Goal: Task Accomplishment & Management: Manage account settings

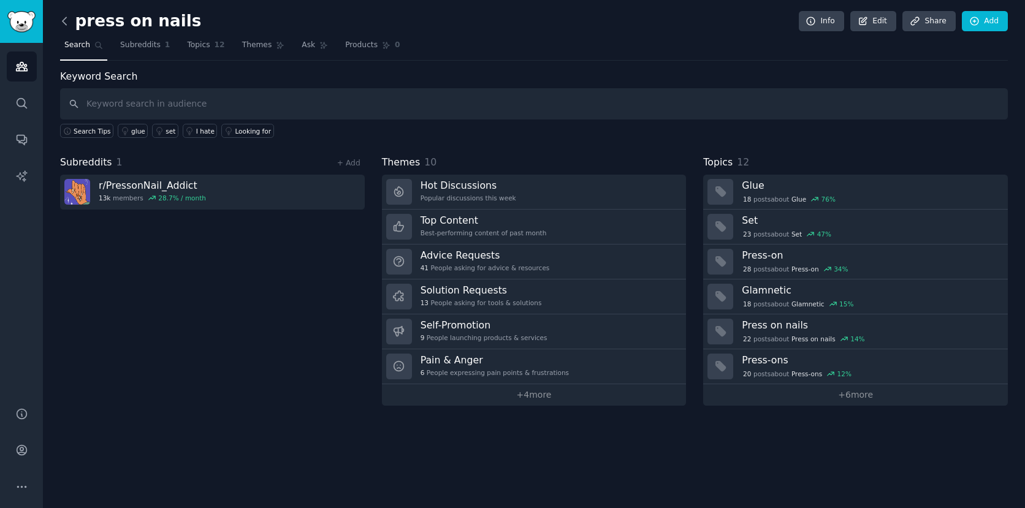
click at [61, 17] on icon at bounding box center [64, 21] width 13 height 13
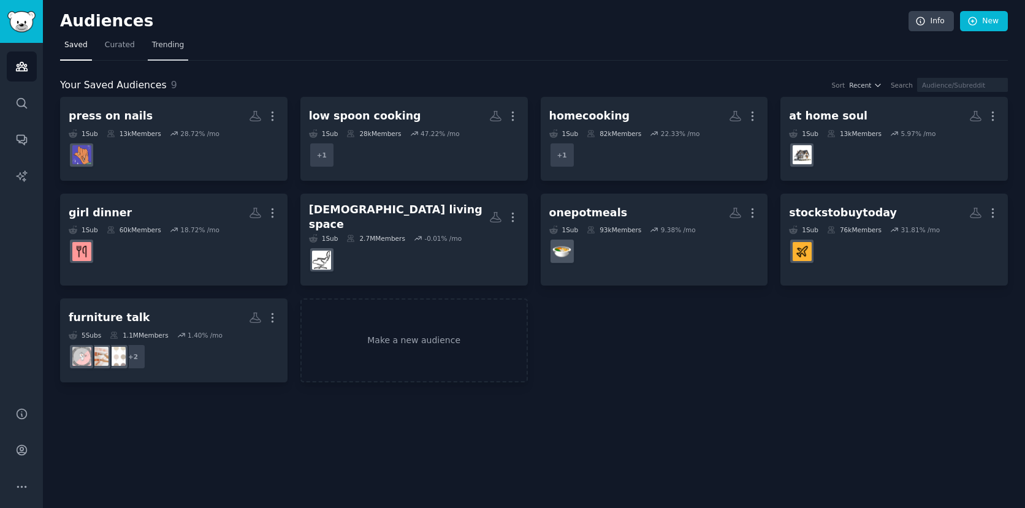
click at [164, 43] on span "Trending" at bounding box center [168, 45] width 32 height 11
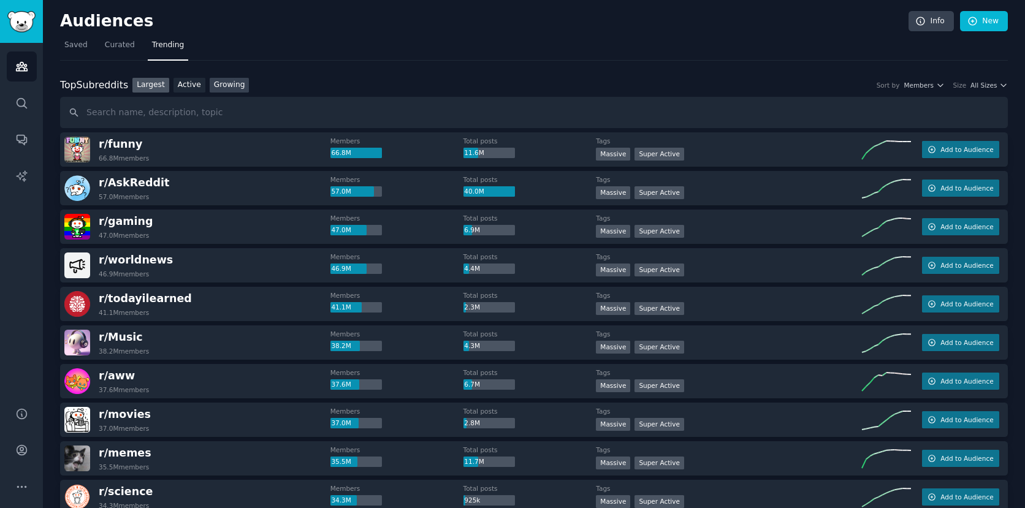
click at [231, 85] on link "Growing" at bounding box center [230, 85] width 40 height 15
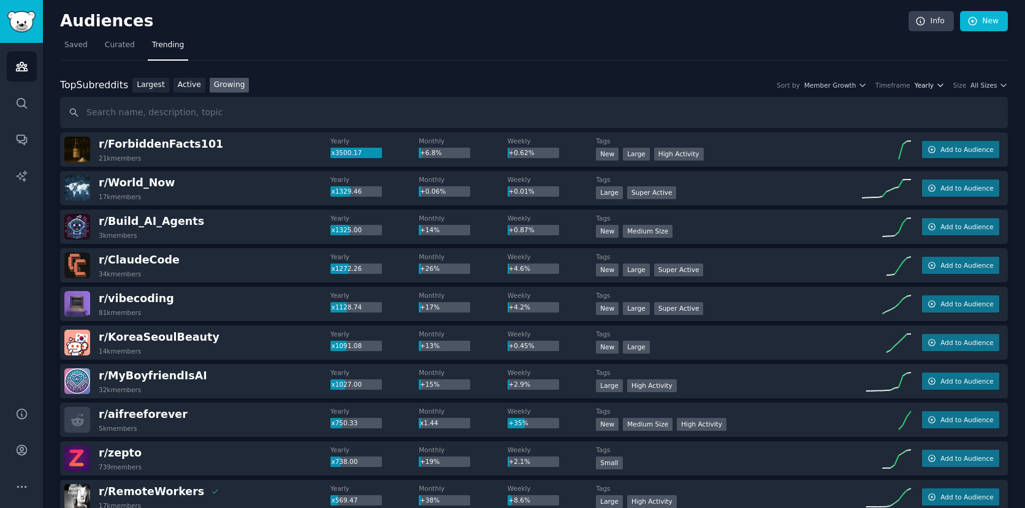
click at [927, 86] on span "Yearly" at bounding box center [923, 85] width 19 height 9
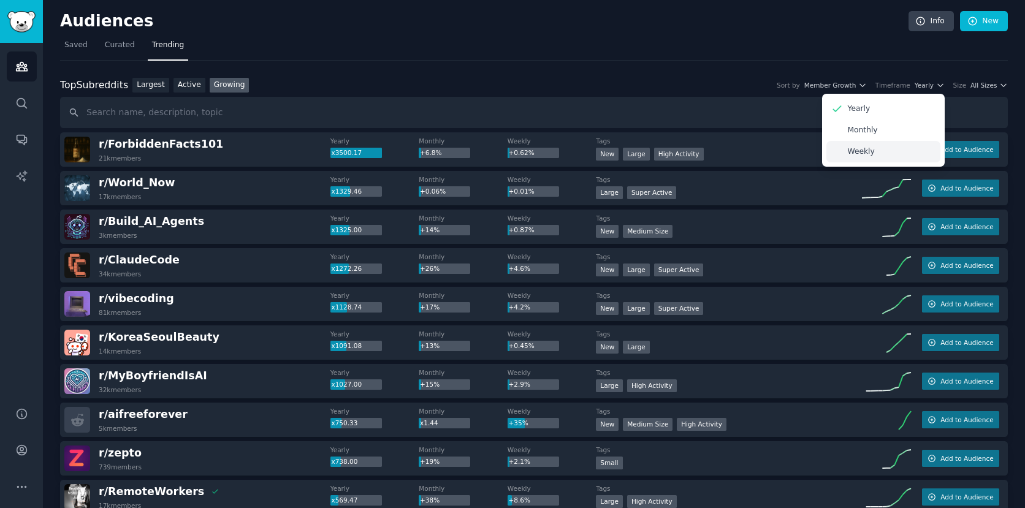
click at [879, 148] on div "Weekly" at bounding box center [883, 151] width 114 height 21
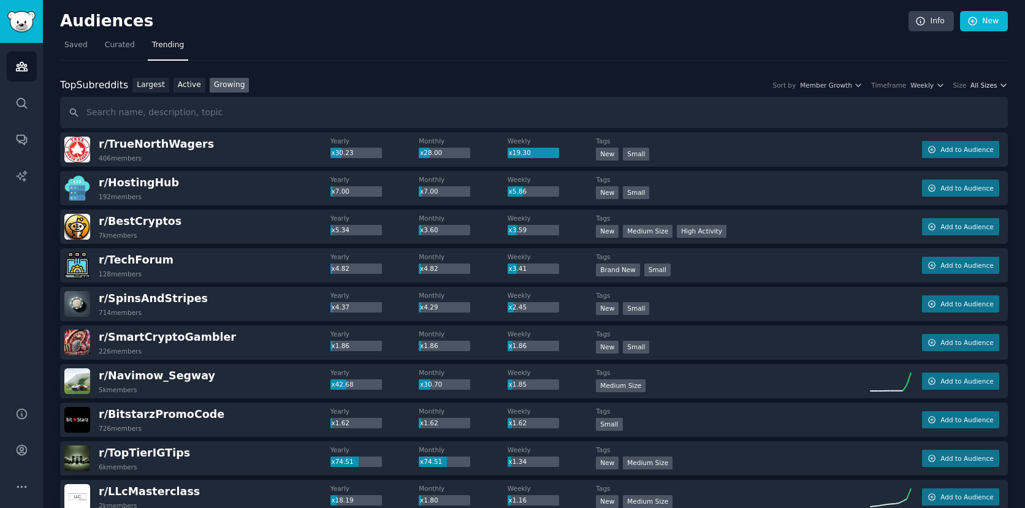
click at [988, 85] on span "All Sizes" at bounding box center [983, 85] width 26 height 9
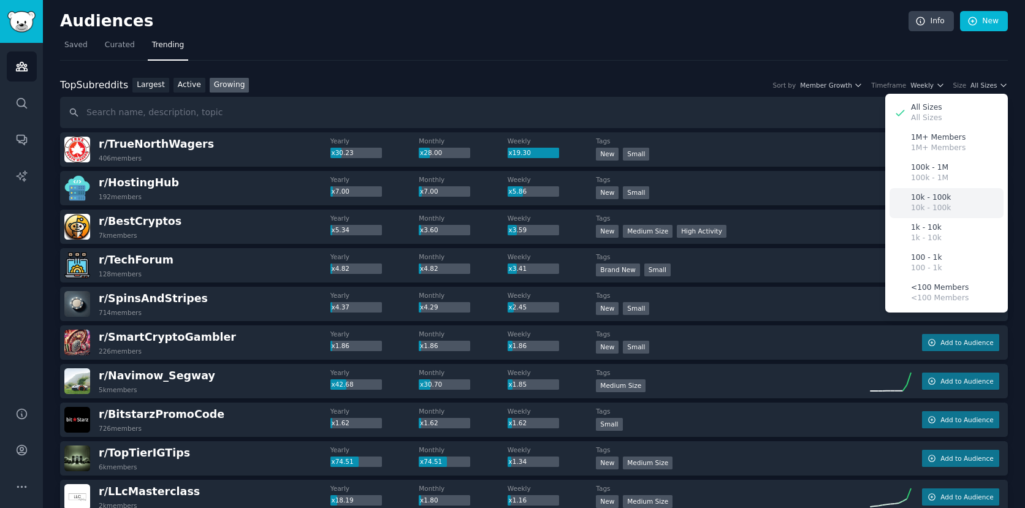
click at [936, 203] on p "10k - 100k" at bounding box center [931, 208] width 40 height 11
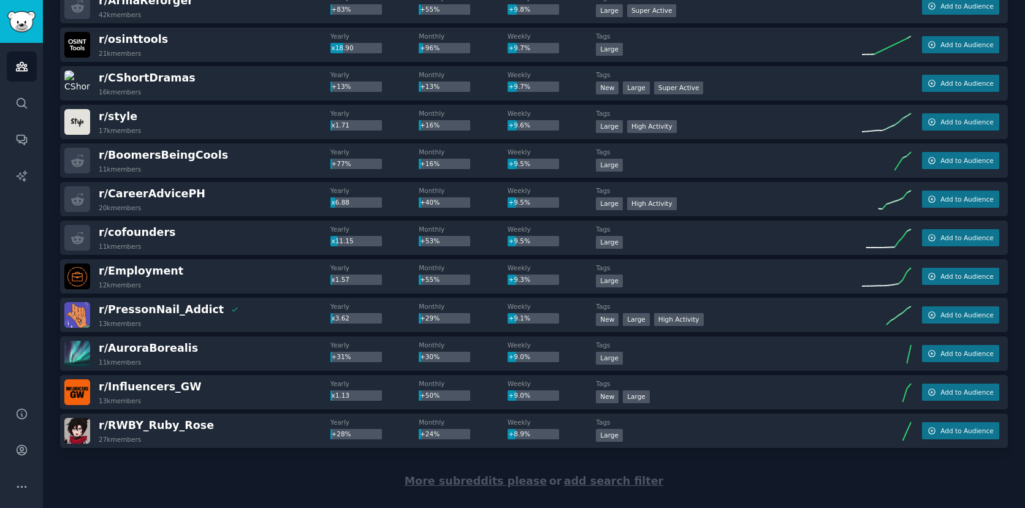
scroll to position [1634, 0]
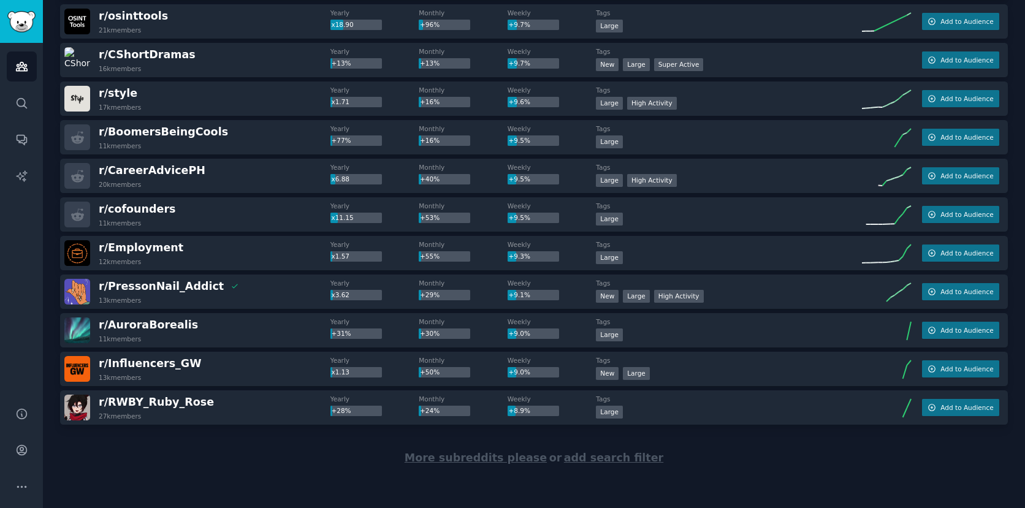
click at [460, 458] on span "More subreddits please" at bounding box center [476, 458] width 142 height 12
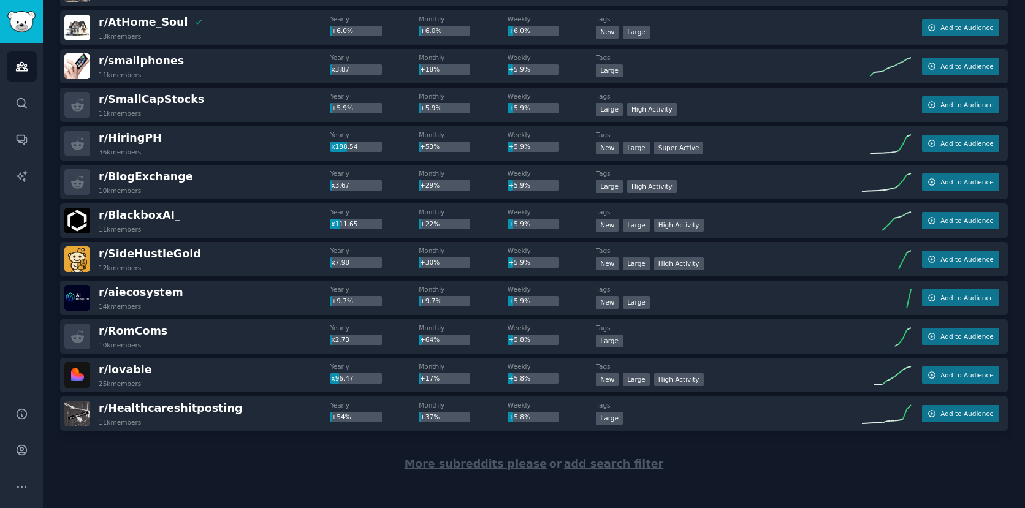
scroll to position [3565, 0]
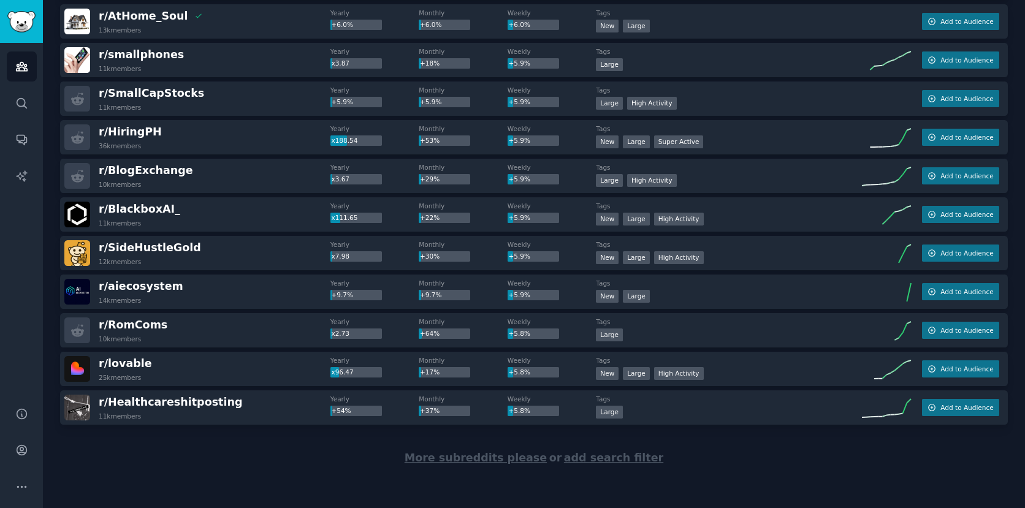
click at [446, 458] on span "More subreddits please" at bounding box center [476, 458] width 142 height 12
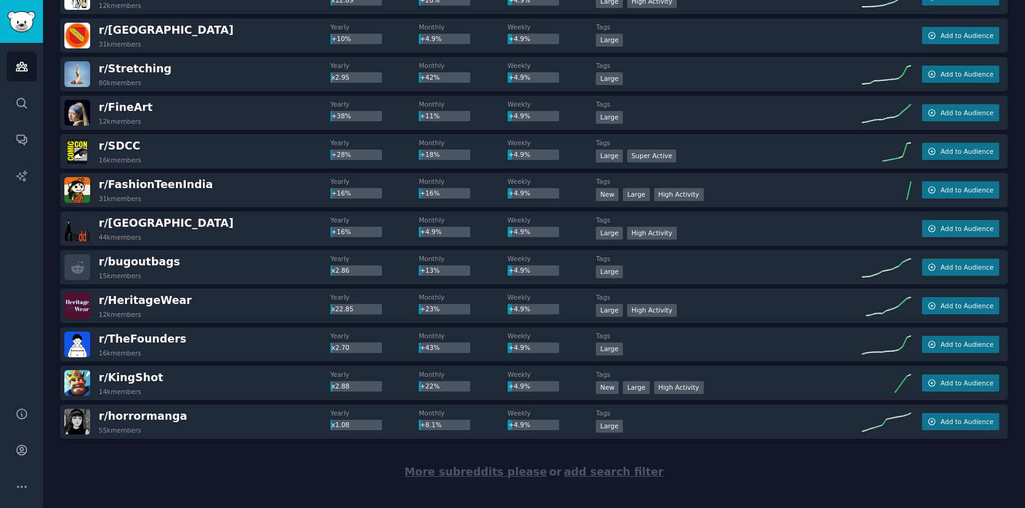
scroll to position [5496, 0]
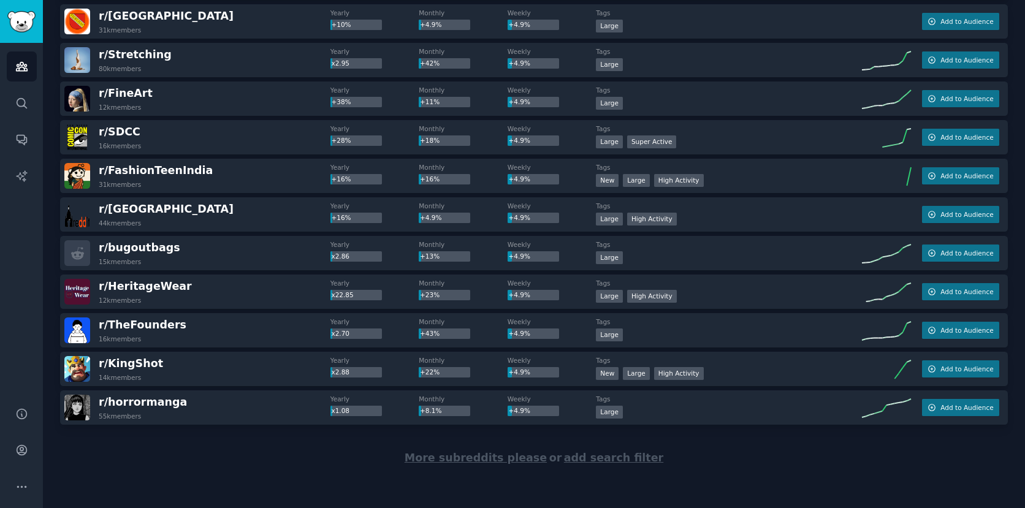
click at [438, 457] on span "More subreddits please" at bounding box center [476, 458] width 142 height 12
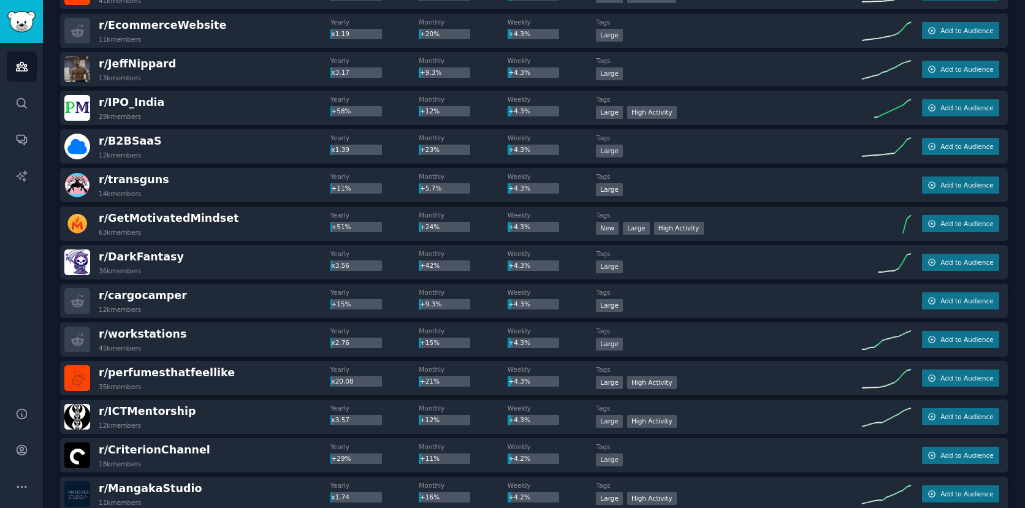
scroll to position [7306, 0]
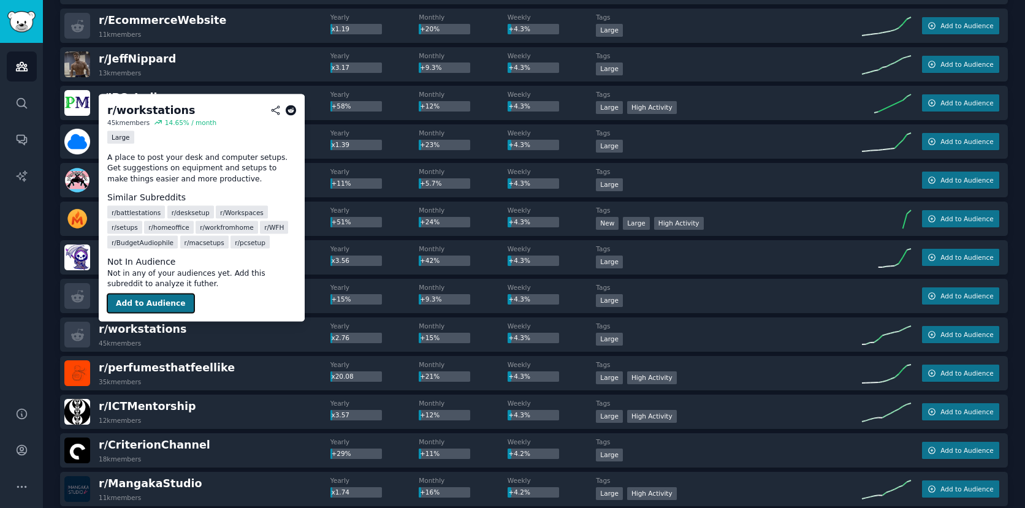
click at [165, 301] on button "Add to Audience" at bounding box center [150, 304] width 87 height 20
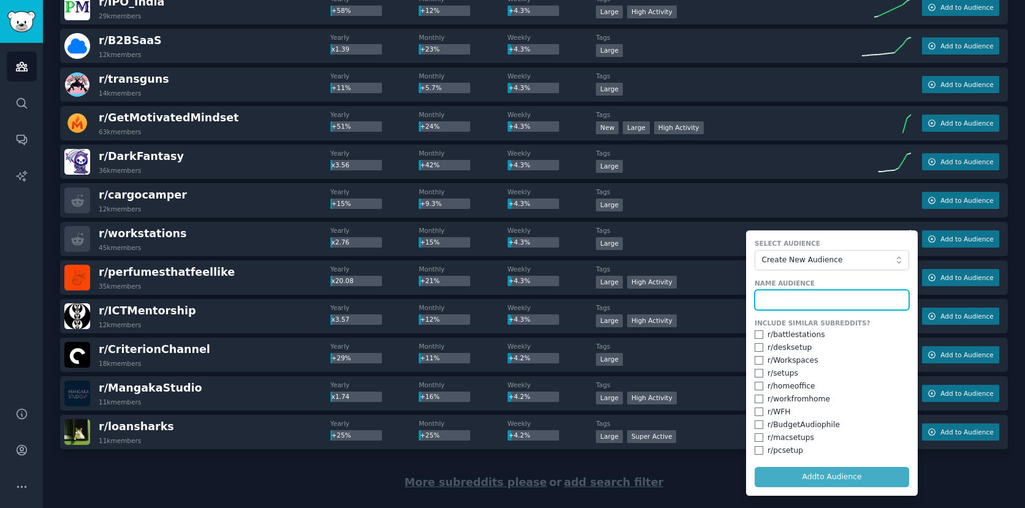
scroll to position [7409, 0]
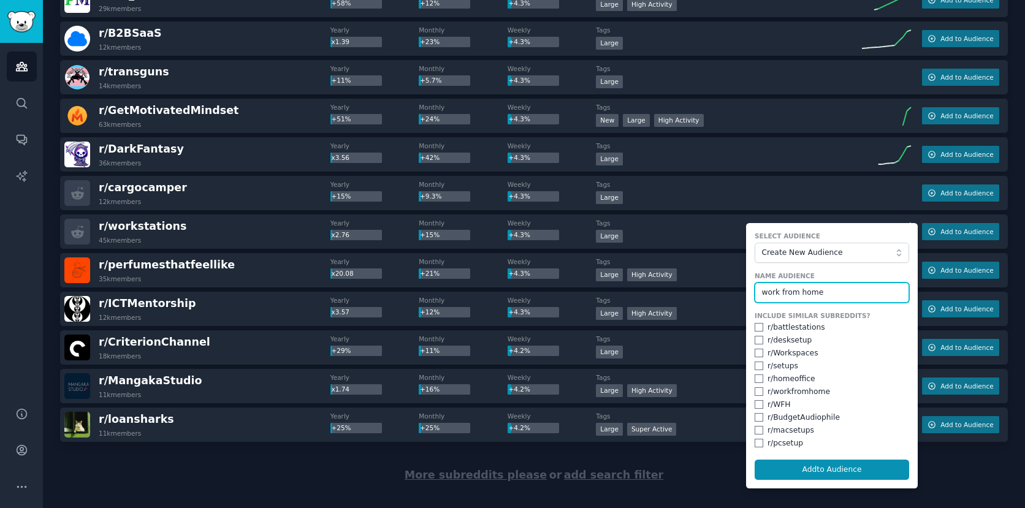
type input "work from home"
click at [755, 340] on input "checkbox" at bounding box center [759, 340] width 9 height 9
checkbox input "true"
click at [755, 353] on input "checkbox" at bounding box center [759, 353] width 9 height 9
checkbox input "true"
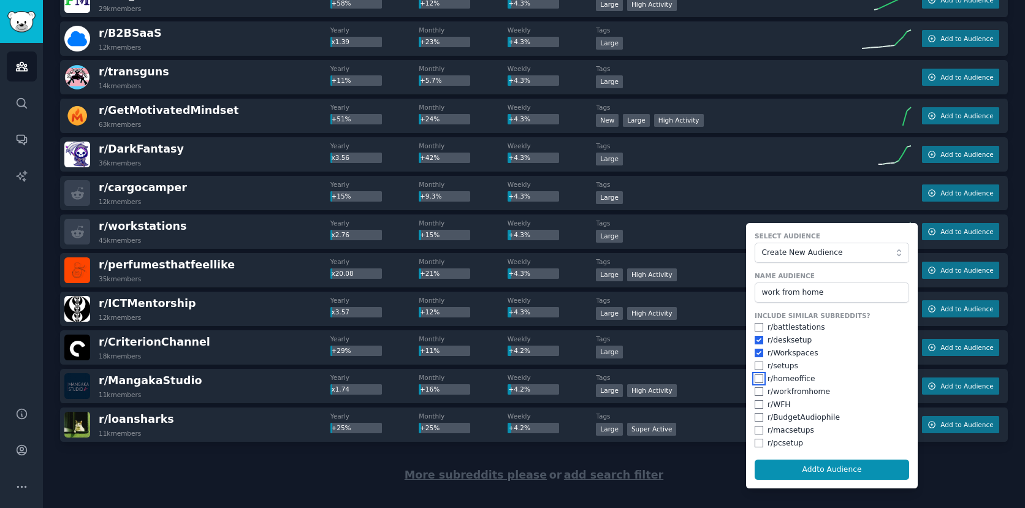
click at [755, 376] on input "checkbox" at bounding box center [759, 378] width 9 height 9
checkbox input "true"
click at [755, 388] on input "checkbox" at bounding box center [759, 391] width 9 height 9
checkbox input "true"
click at [755, 405] on input "checkbox" at bounding box center [759, 404] width 9 height 9
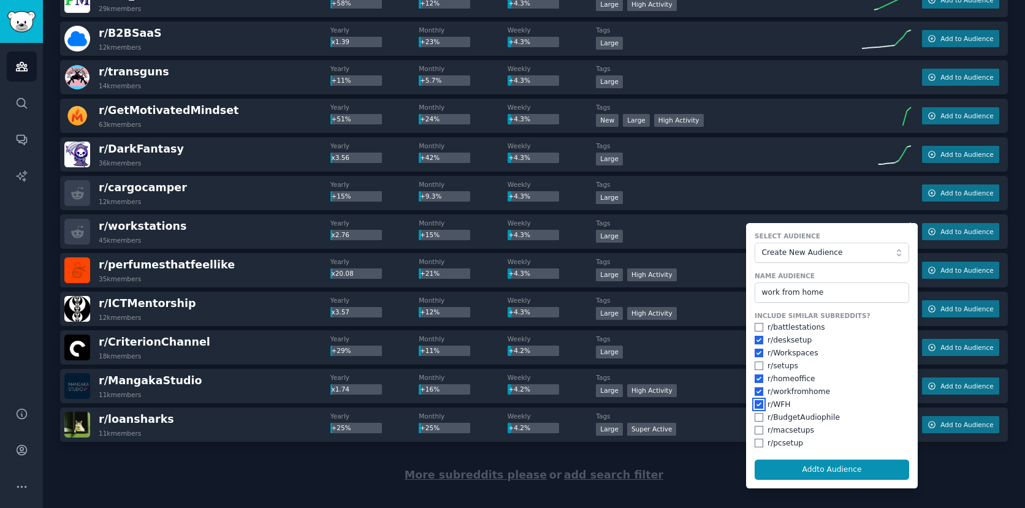
checkbox input "true"
click at [795, 465] on button "Add to Audience" at bounding box center [832, 470] width 154 height 21
checkbox input "false"
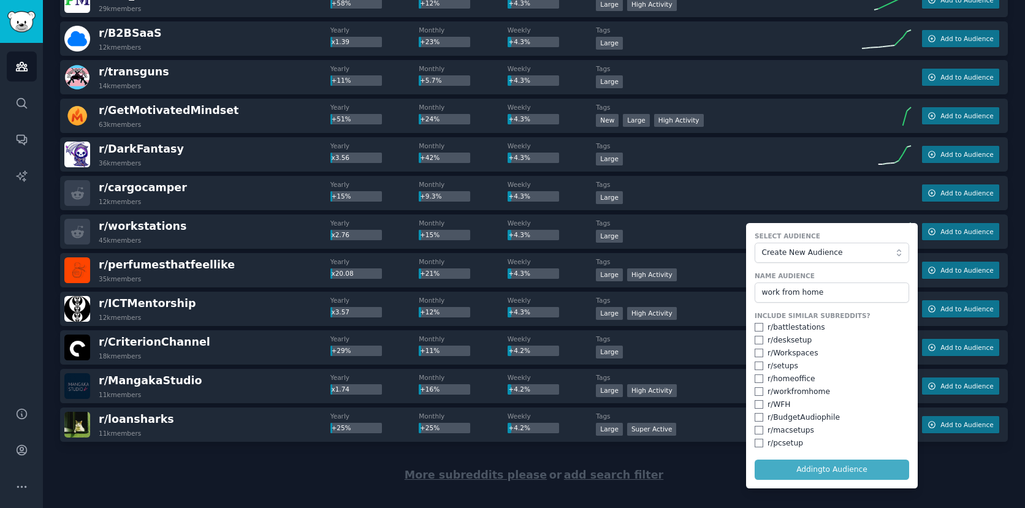
checkbox input "false"
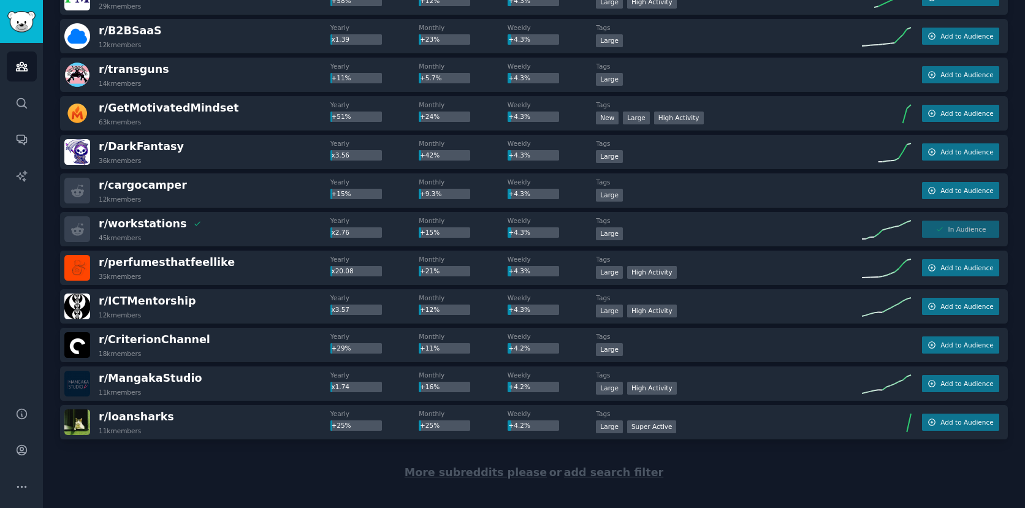
scroll to position [7426, 0]
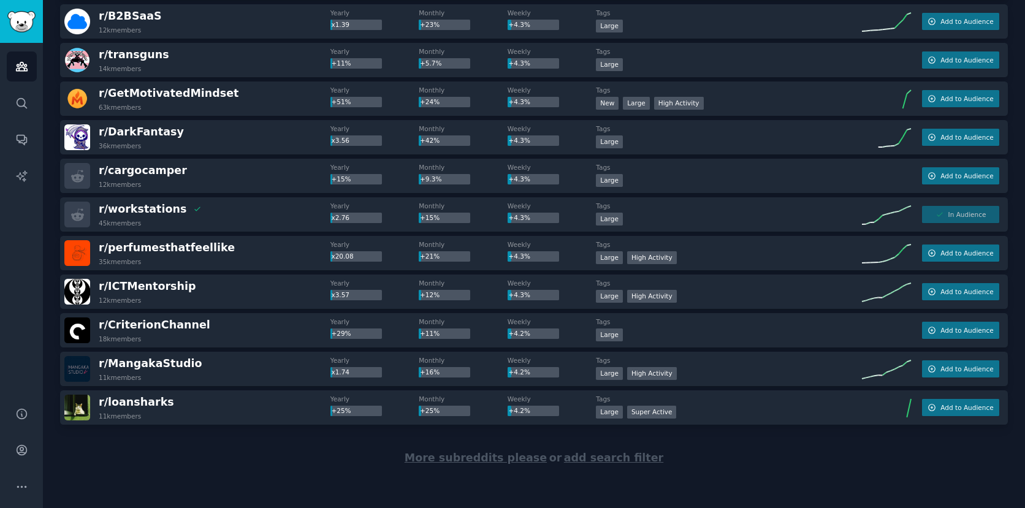
click at [484, 460] on span "More subreddits please" at bounding box center [476, 458] width 142 height 12
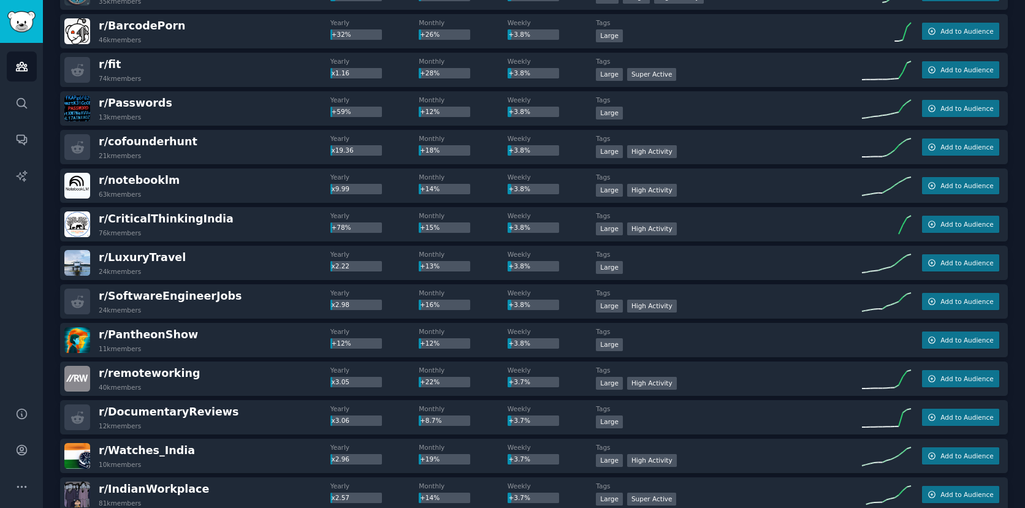
scroll to position [9242, 0]
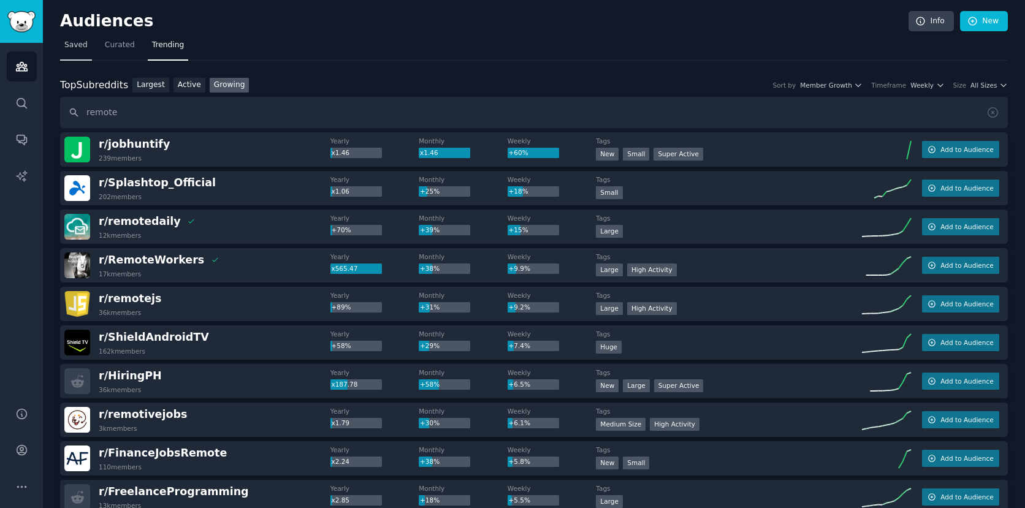
click at [77, 47] on span "Saved" at bounding box center [75, 45] width 23 height 11
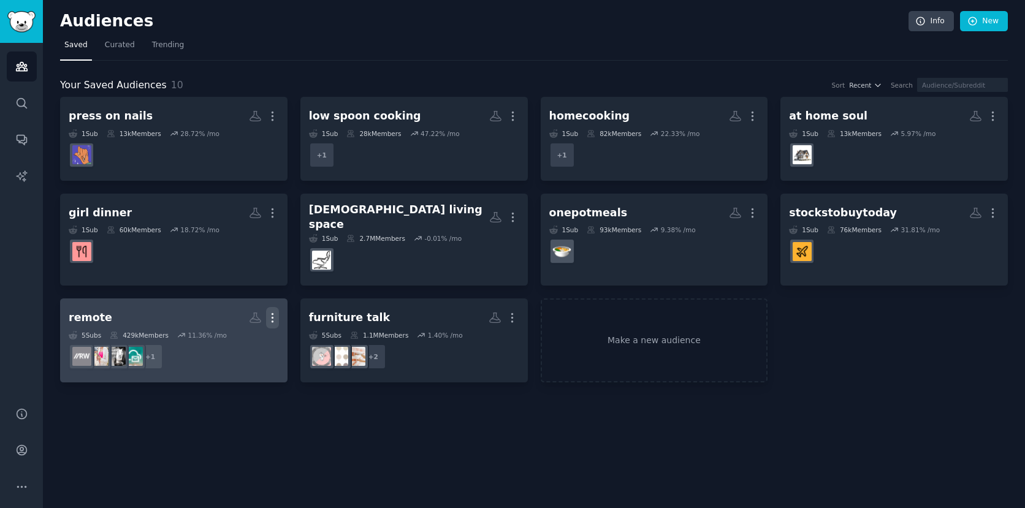
click at [274, 311] on icon "button" at bounding box center [272, 317] width 13 height 13
click at [240, 337] on p "Delete" at bounding box center [239, 343] width 28 height 13
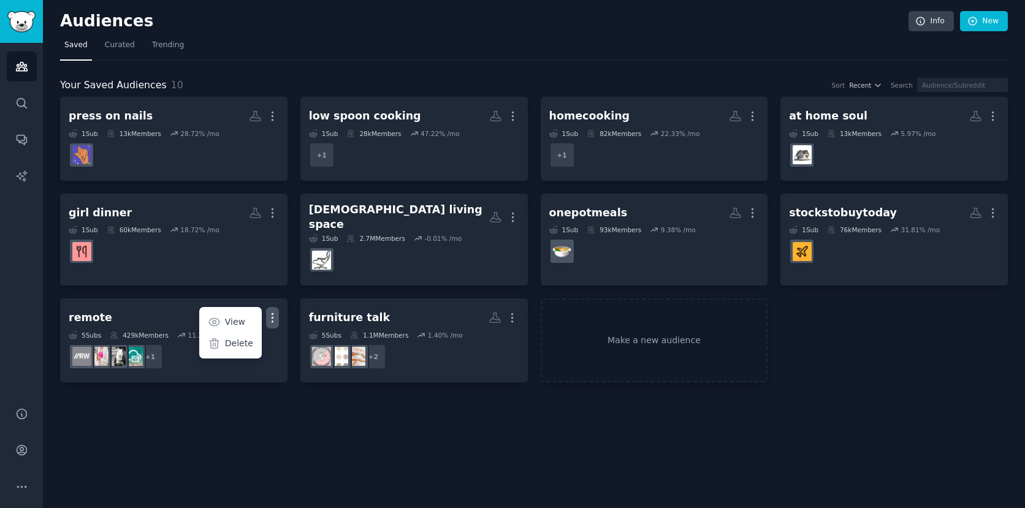
click at [809, 365] on div "press on nails More 1 Sub 13k Members 28.72 % /mo low spoon cooking More 1 Sub …" at bounding box center [534, 240] width 948 height 286
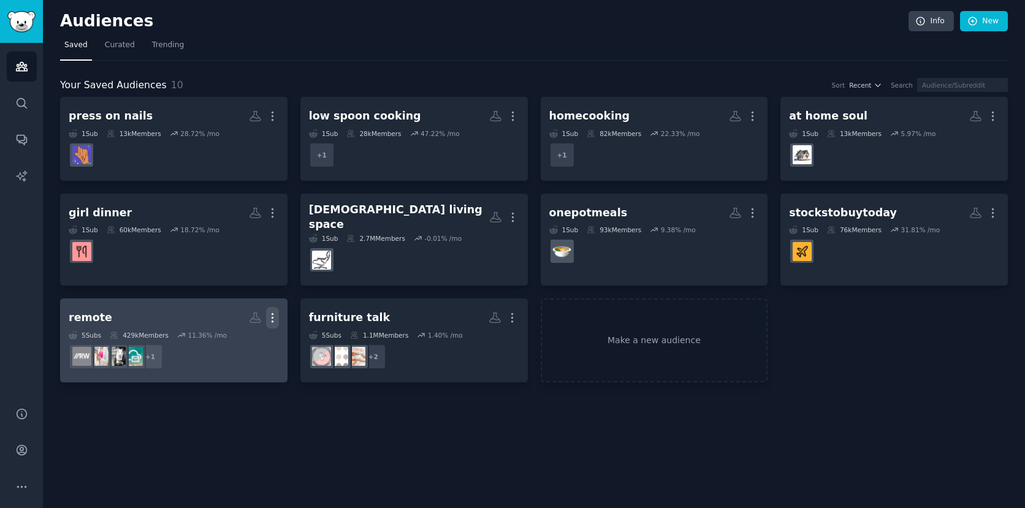
click at [272, 307] on button "More" at bounding box center [272, 317] width 13 height 21
click at [237, 337] on p "Delete" at bounding box center [239, 343] width 28 height 13
click at [177, 307] on h2 "work from home More" at bounding box center [174, 317] width 210 height 21
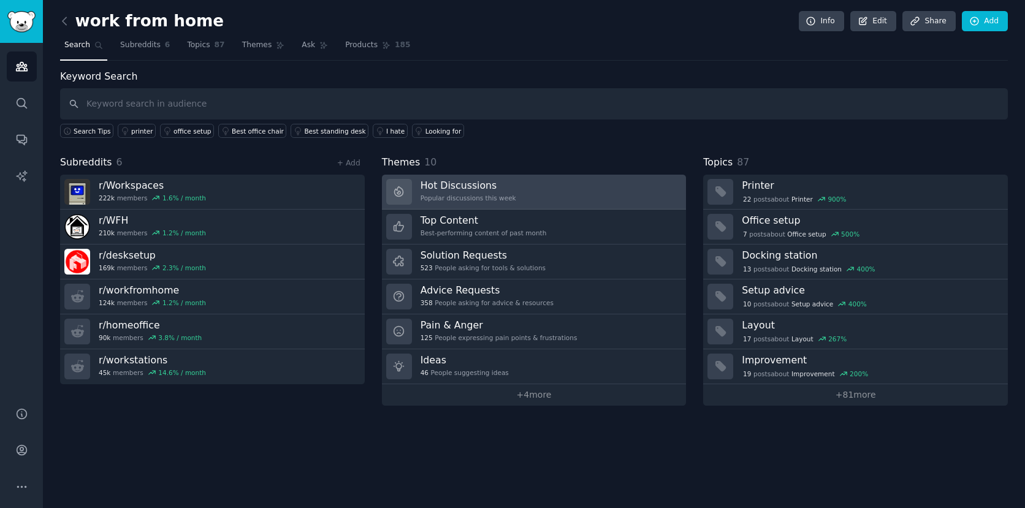
click at [457, 182] on h3 "Hot Discussions" at bounding box center [468, 185] width 96 height 13
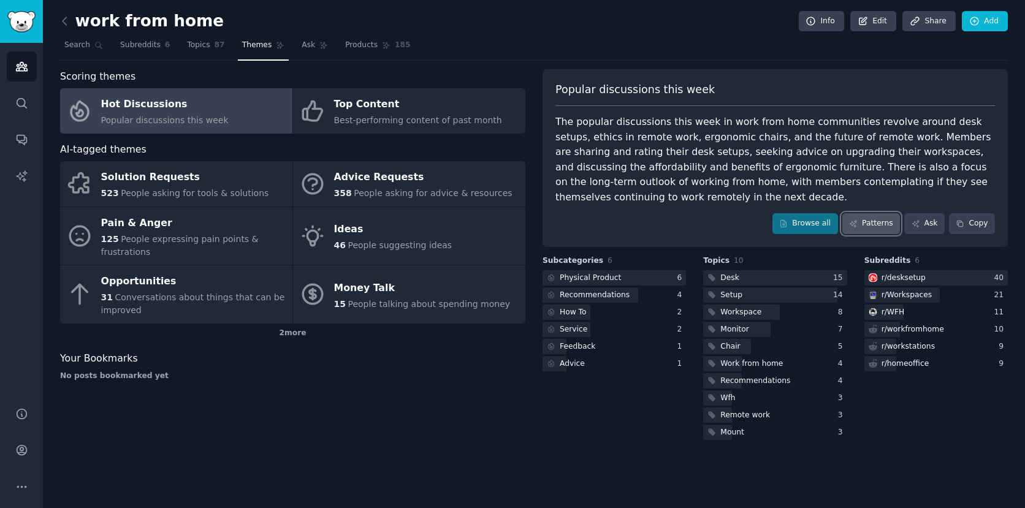
click at [883, 226] on link "Patterns" at bounding box center [871, 223] width 58 height 21
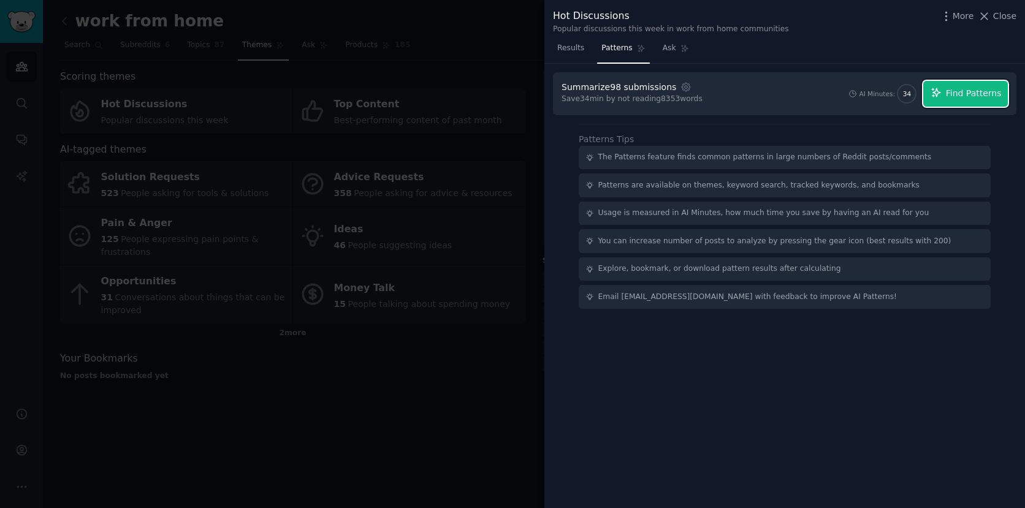
click at [969, 98] on span "Find Patterns" at bounding box center [974, 93] width 56 height 13
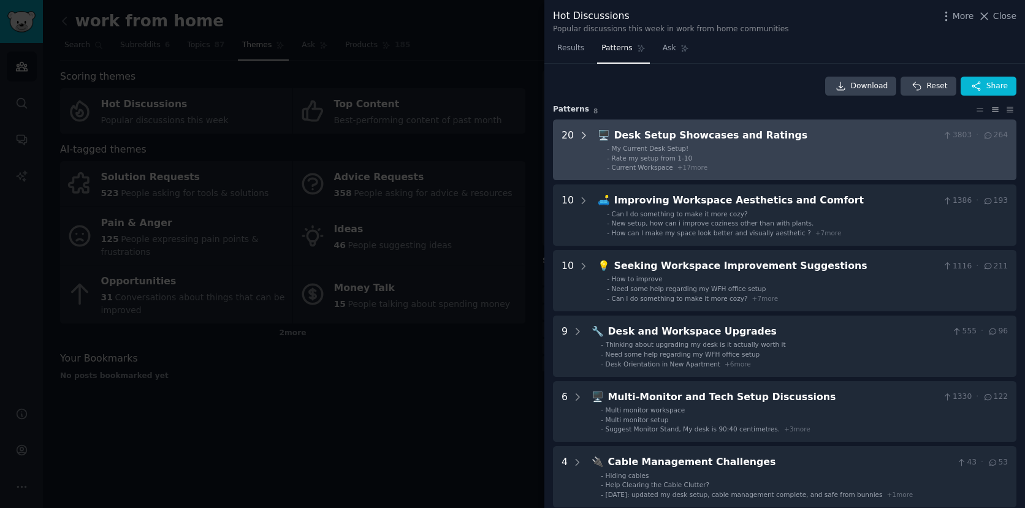
click at [582, 132] on icon at bounding box center [583, 135] width 11 height 11
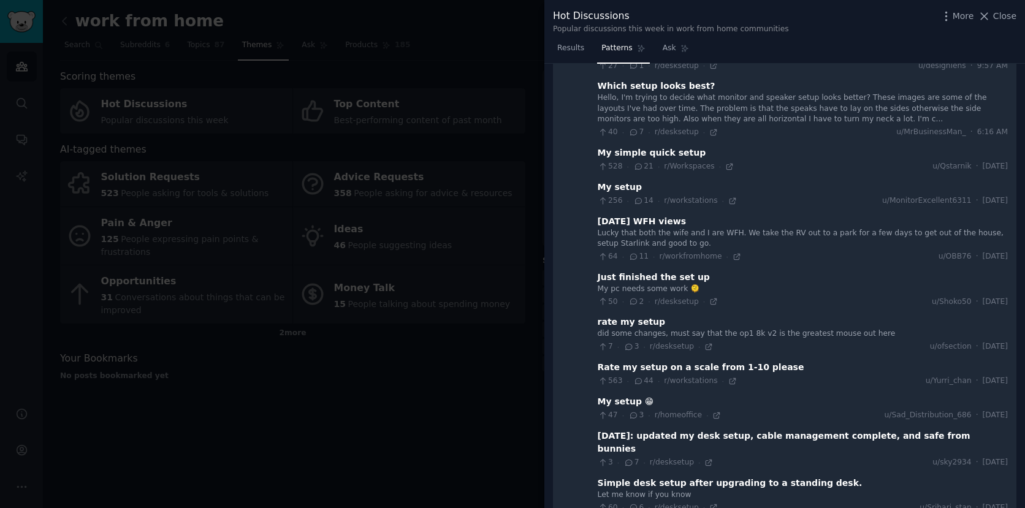
scroll to position [219, 0]
click at [732, 254] on icon at bounding box center [736, 255] width 9 height 9
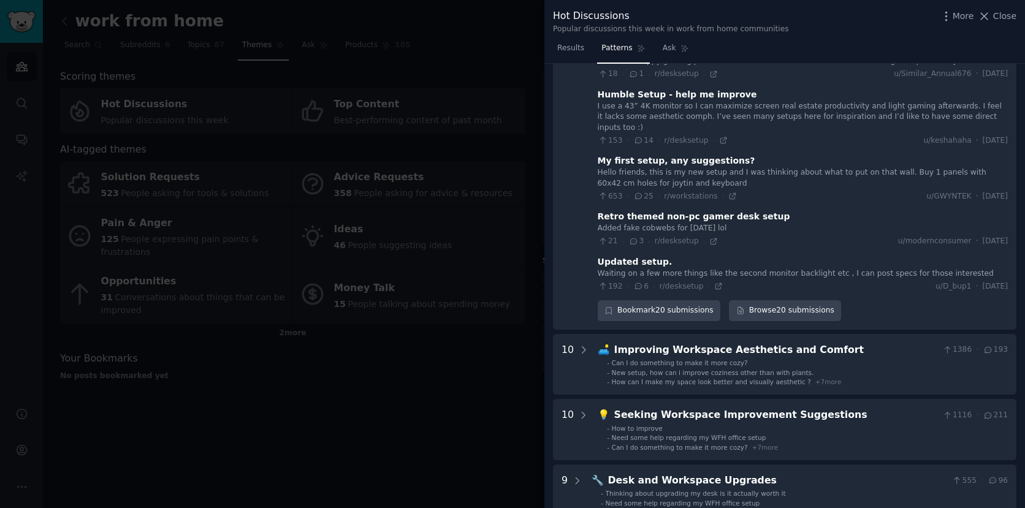
scroll to position [853, 0]
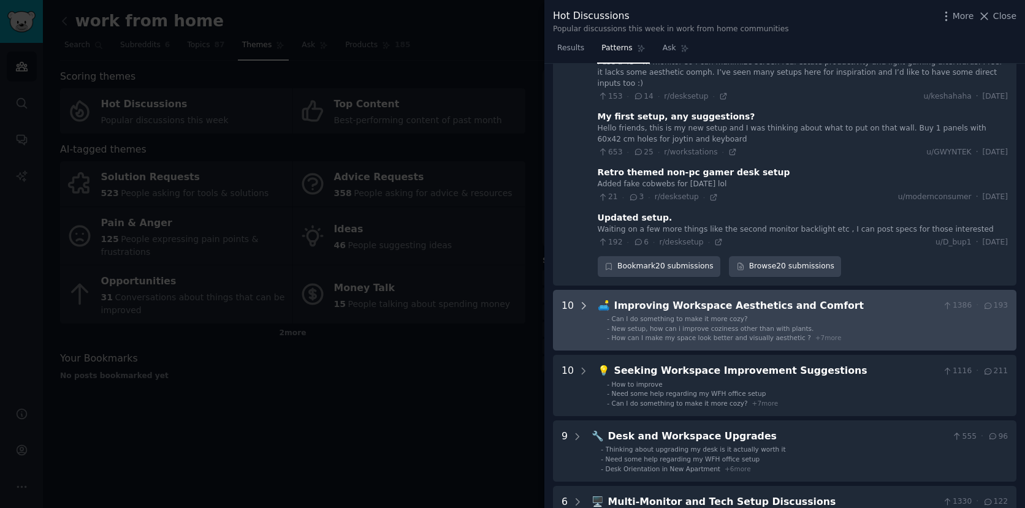
click at [582, 300] on icon at bounding box center [583, 305] width 11 height 11
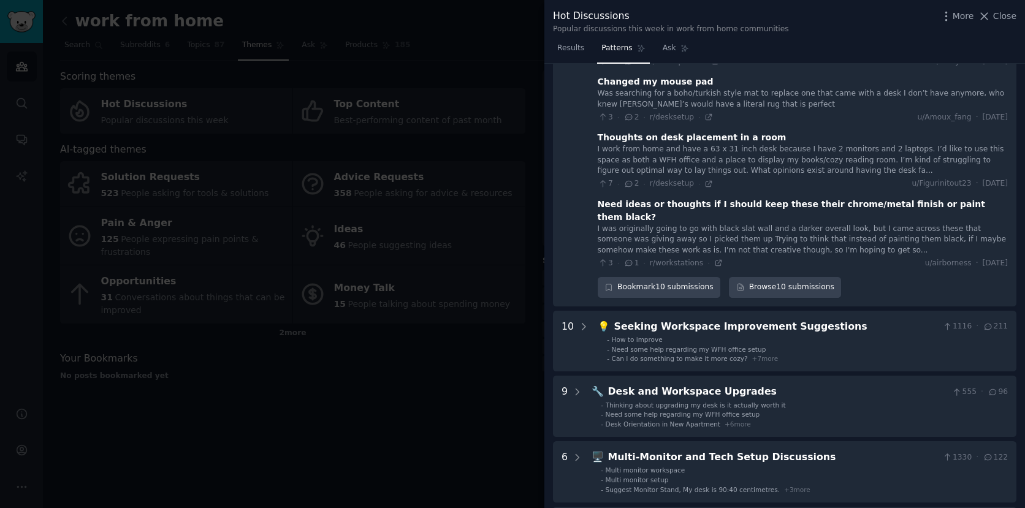
scroll to position [1470, 0]
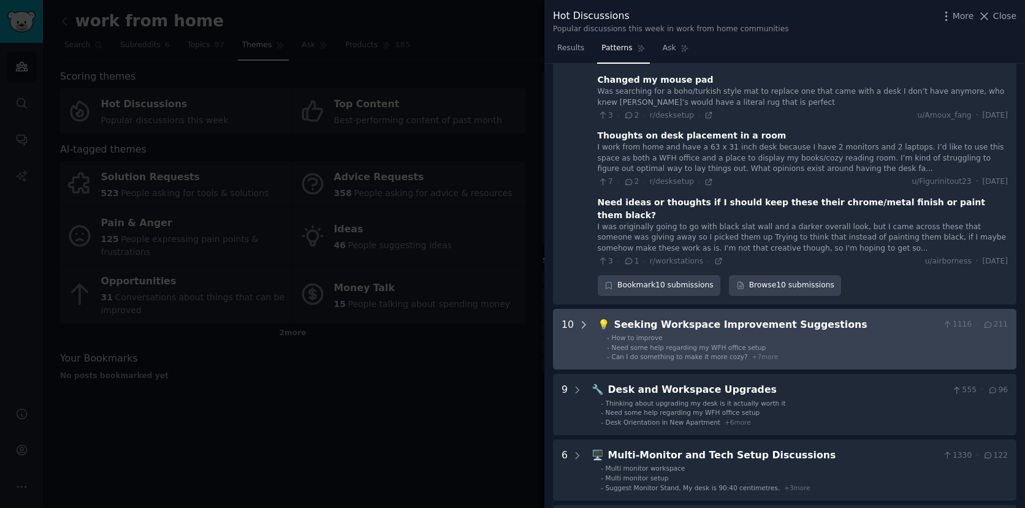
click at [581, 319] on icon at bounding box center [583, 324] width 11 height 11
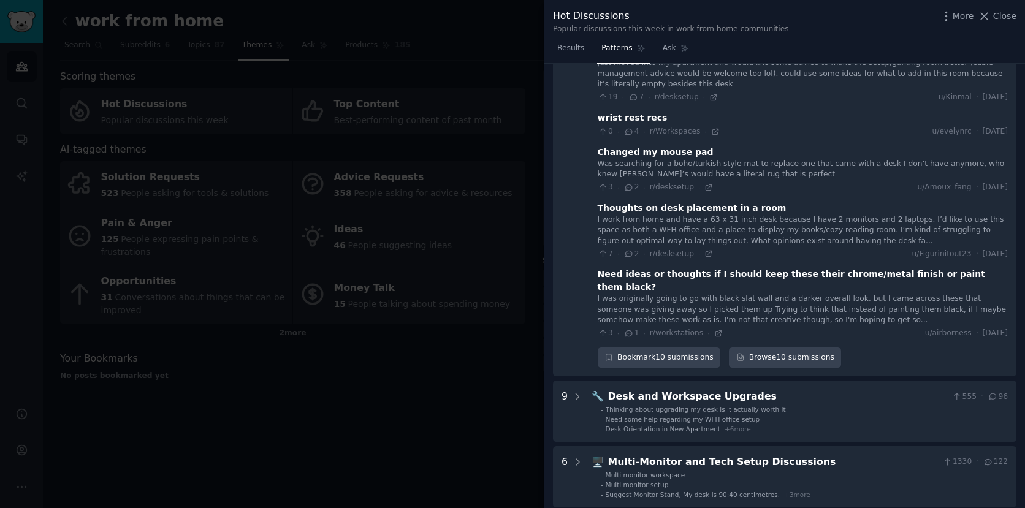
scroll to position [2049, 0]
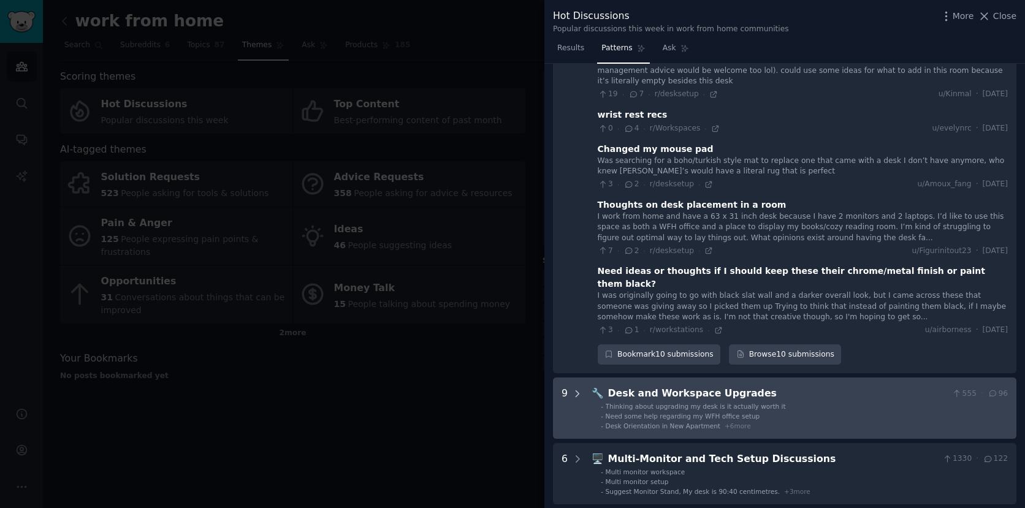
click at [576, 389] on icon at bounding box center [577, 394] width 11 height 11
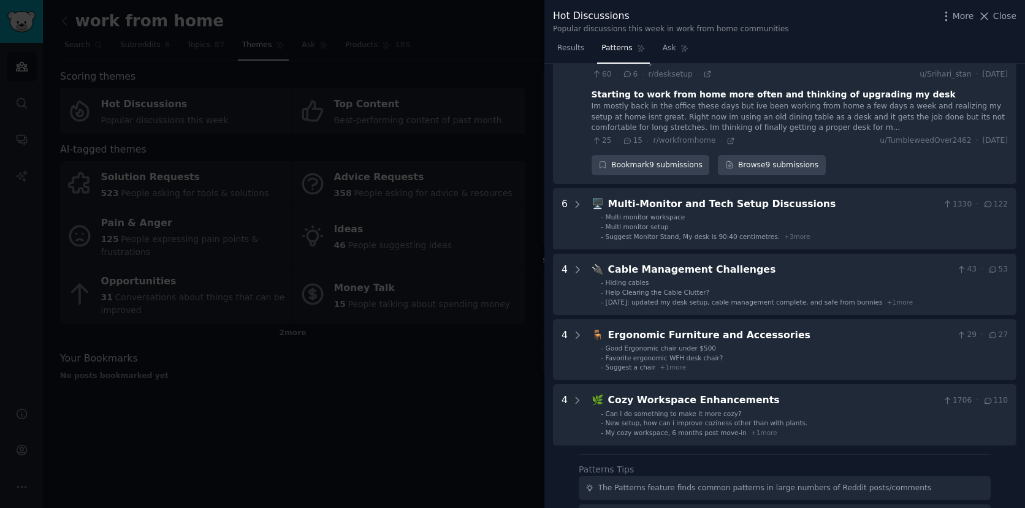
scroll to position [2864, 0]
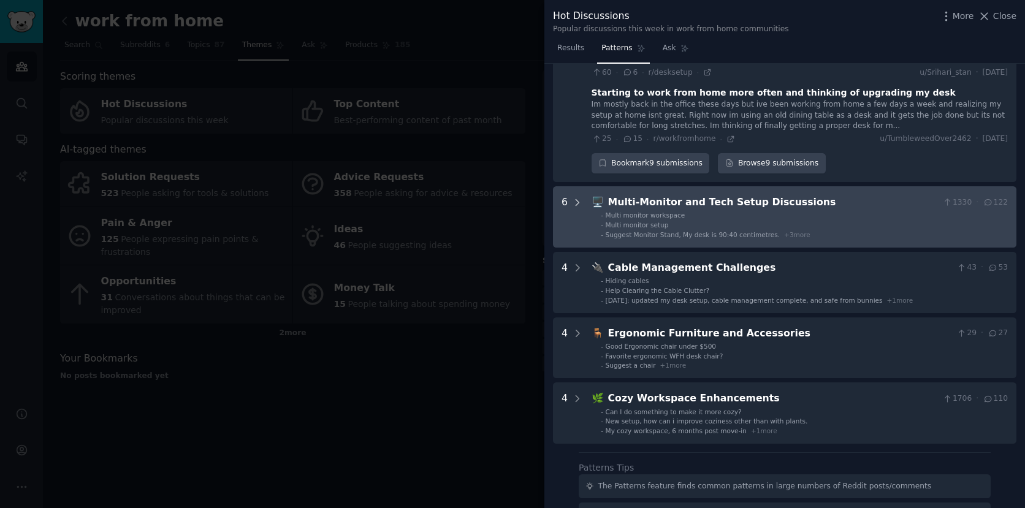
click at [578, 197] on icon at bounding box center [577, 202] width 11 height 11
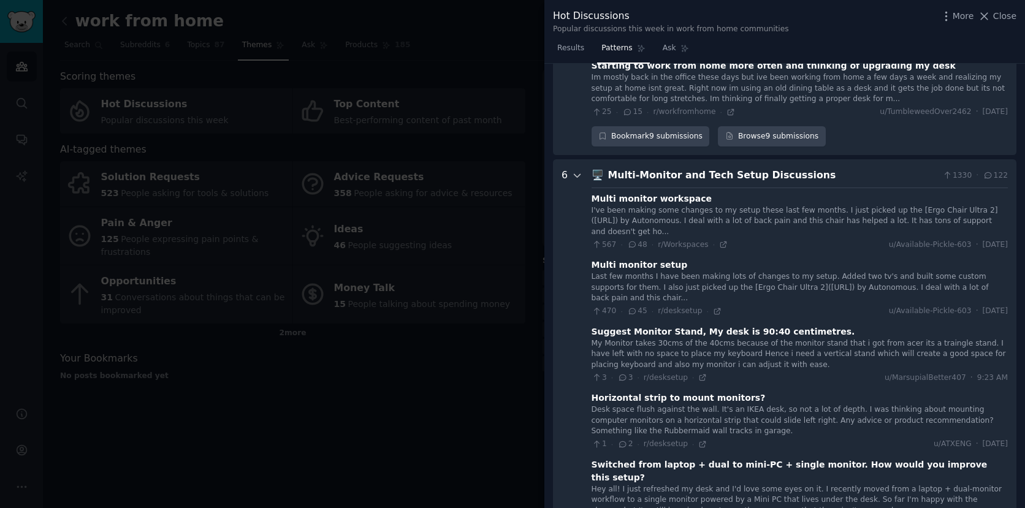
scroll to position [2903, 0]
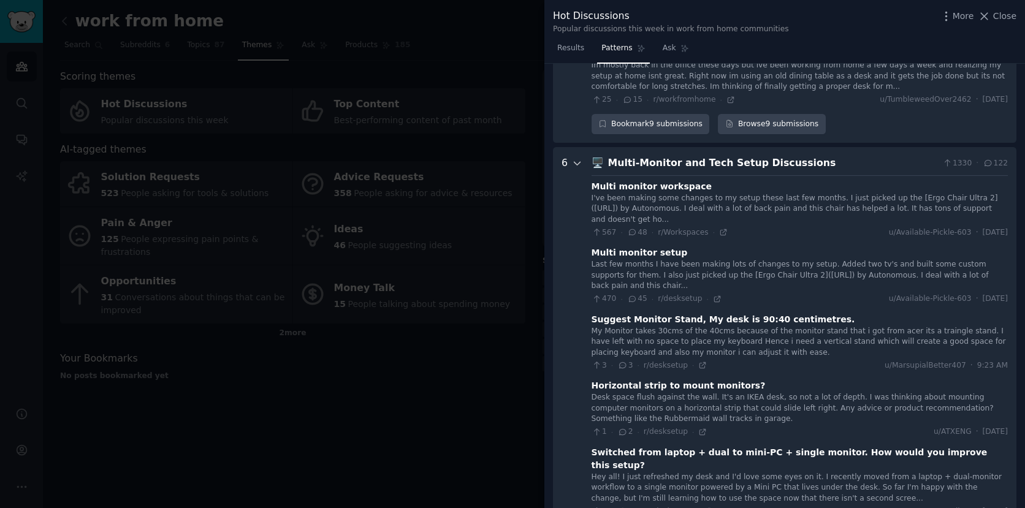
click at [579, 162] on icon at bounding box center [577, 163] width 6 height 3
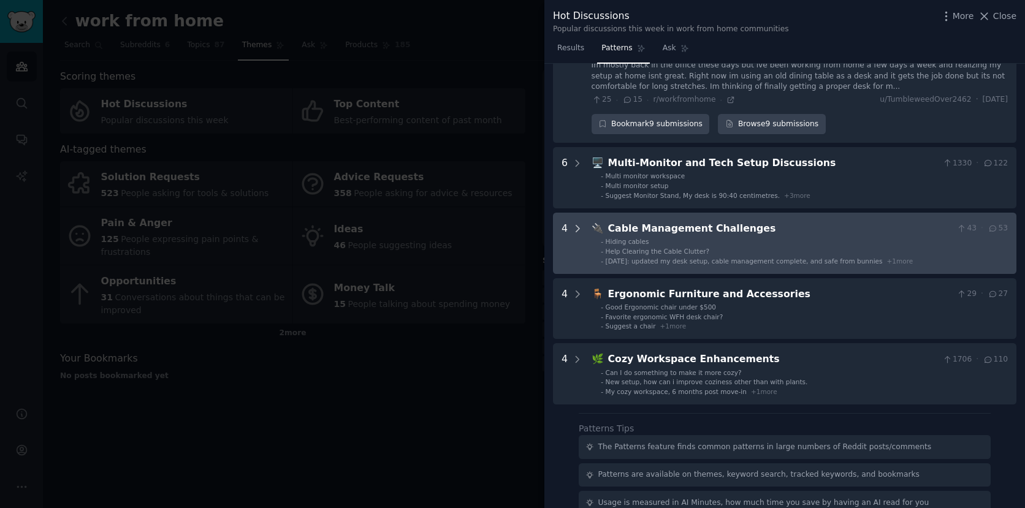
click at [577, 223] on icon at bounding box center [577, 228] width 11 height 11
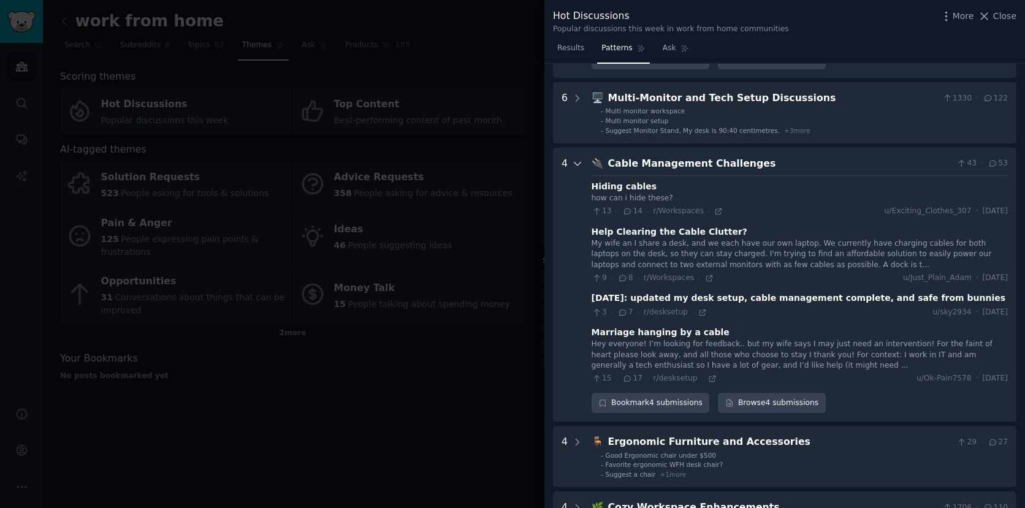
scroll to position [2969, 0]
click at [577, 162] on icon at bounding box center [577, 163] width 6 height 3
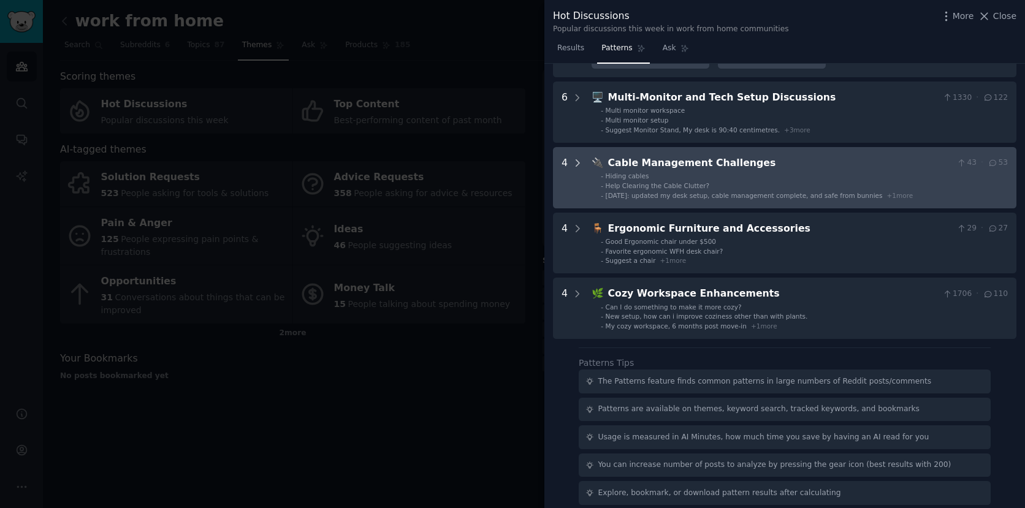
scroll to position [2922, 0]
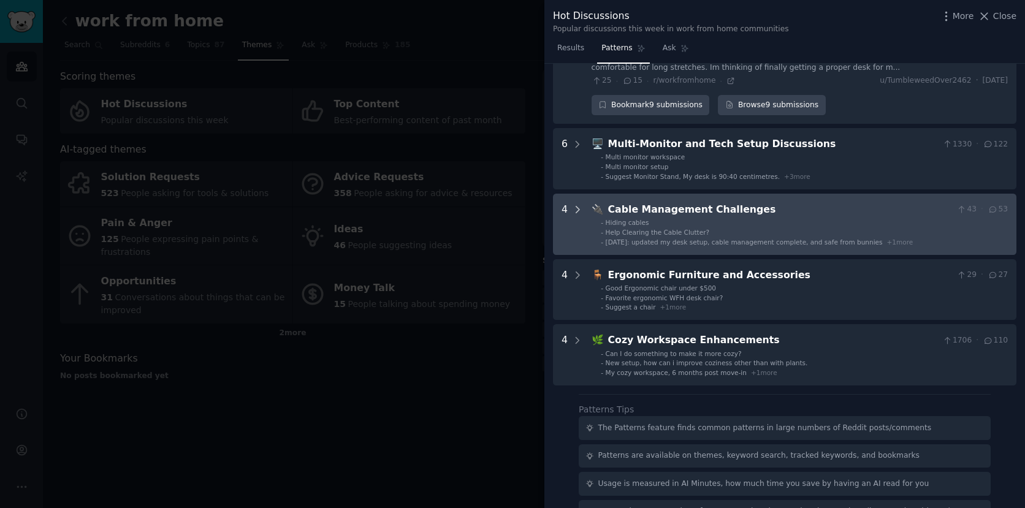
click at [574, 204] on icon at bounding box center [577, 209] width 11 height 11
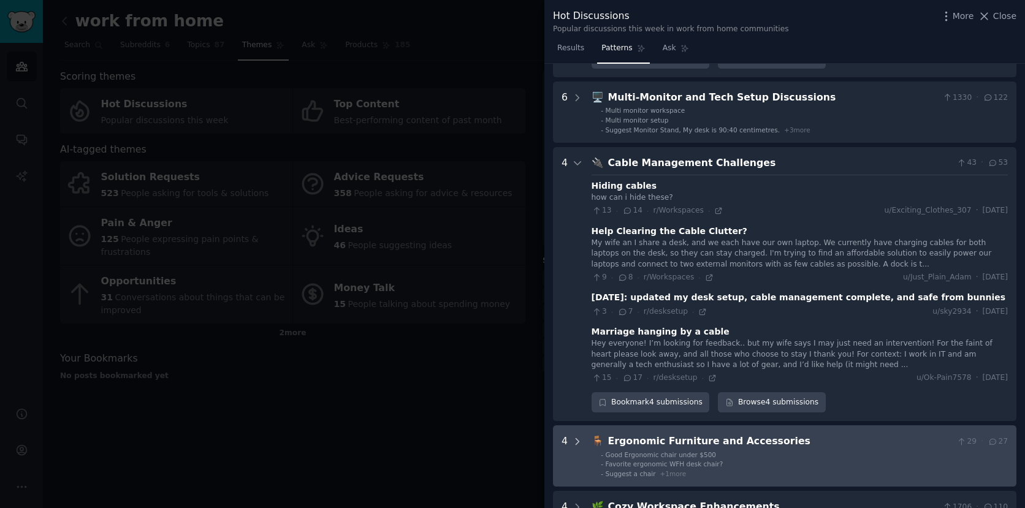
click at [579, 436] on icon at bounding box center [577, 441] width 11 height 11
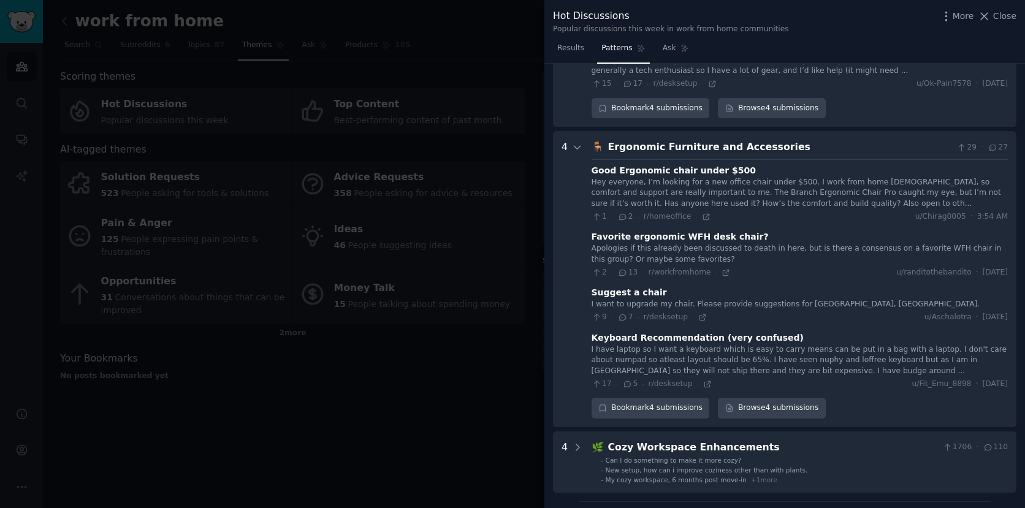
scroll to position [3269, 0]
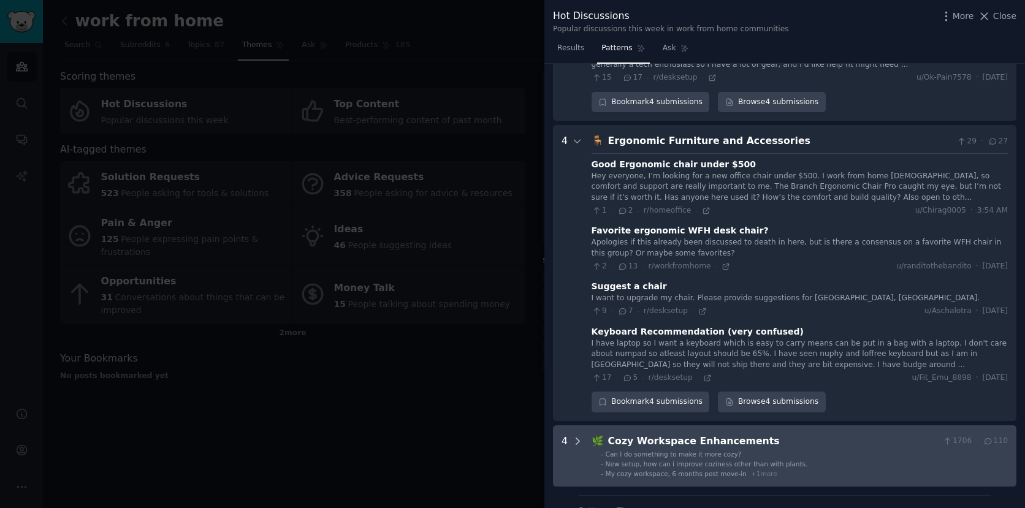
click at [577, 436] on icon at bounding box center [577, 441] width 11 height 11
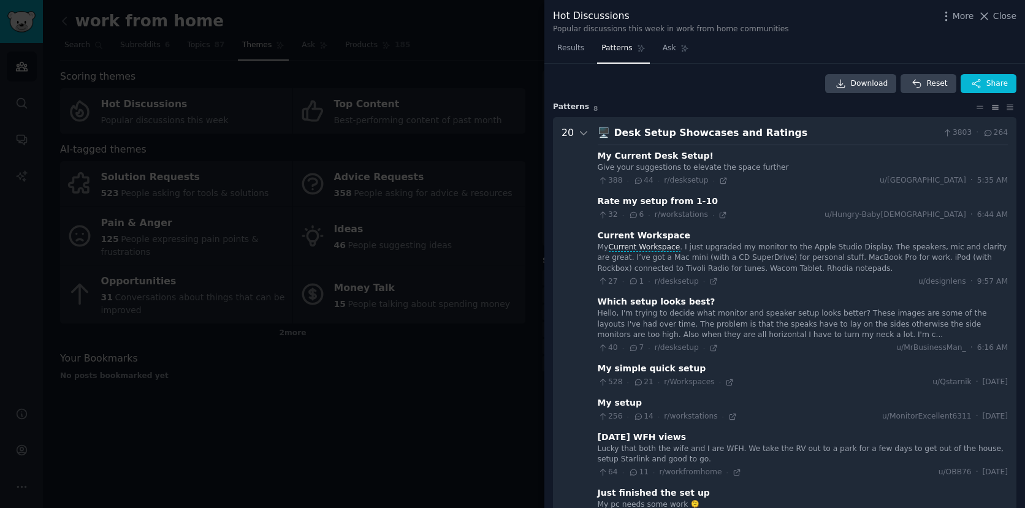
scroll to position [0, 0]
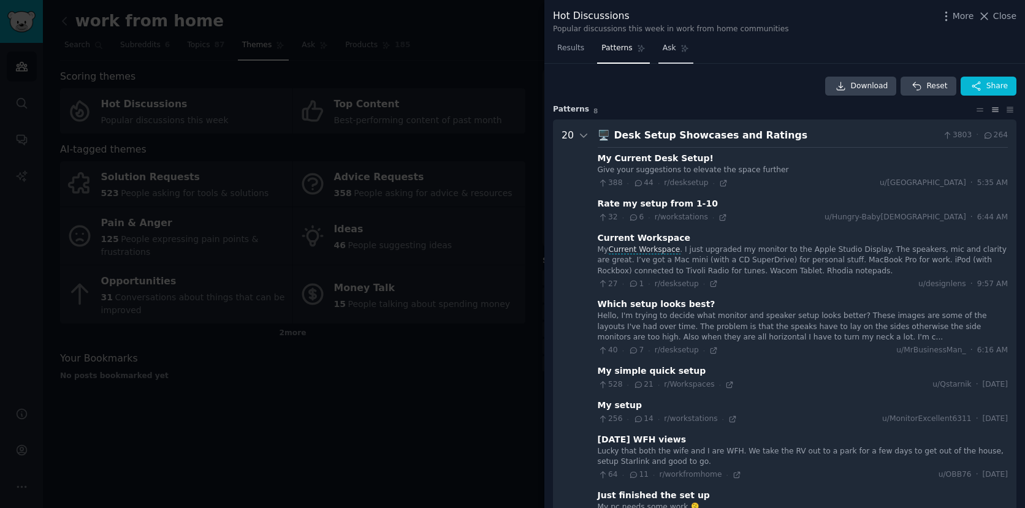
click at [667, 52] on span "Ask" at bounding box center [669, 48] width 13 height 11
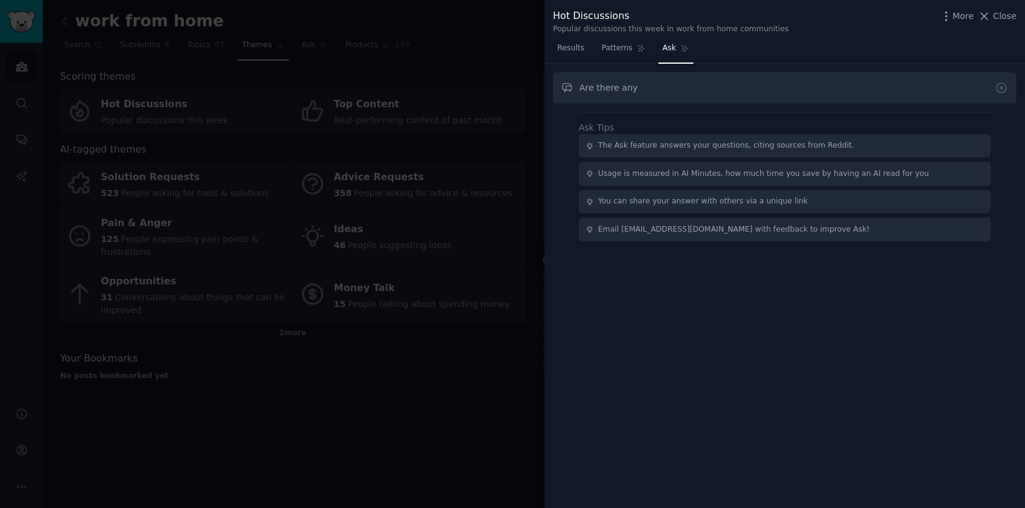
type input "Are there any"
click at [455, 108] on div at bounding box center [512, 254] width 1025 height 508
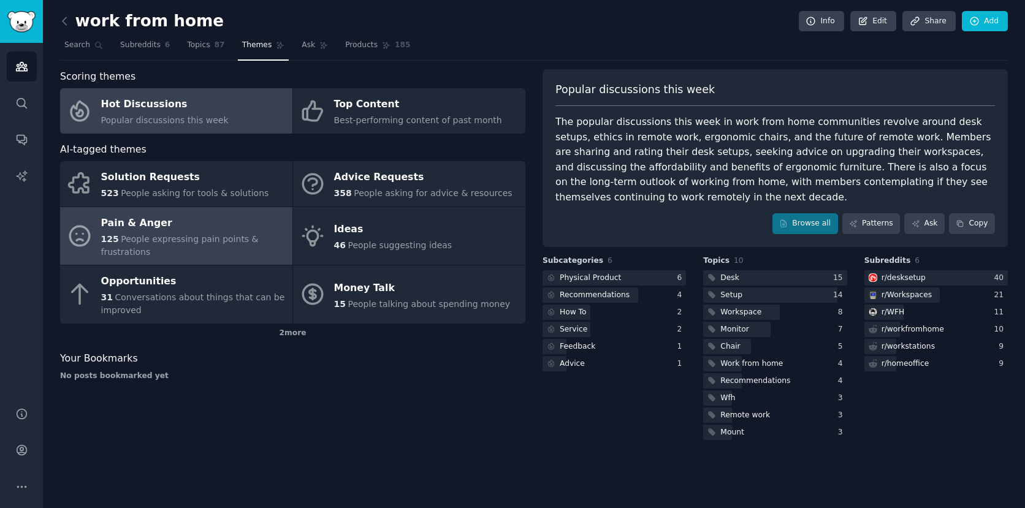
click at [200, 229] on div "Pain & Anger" at bounding box center [193, 223] width 185 height 20
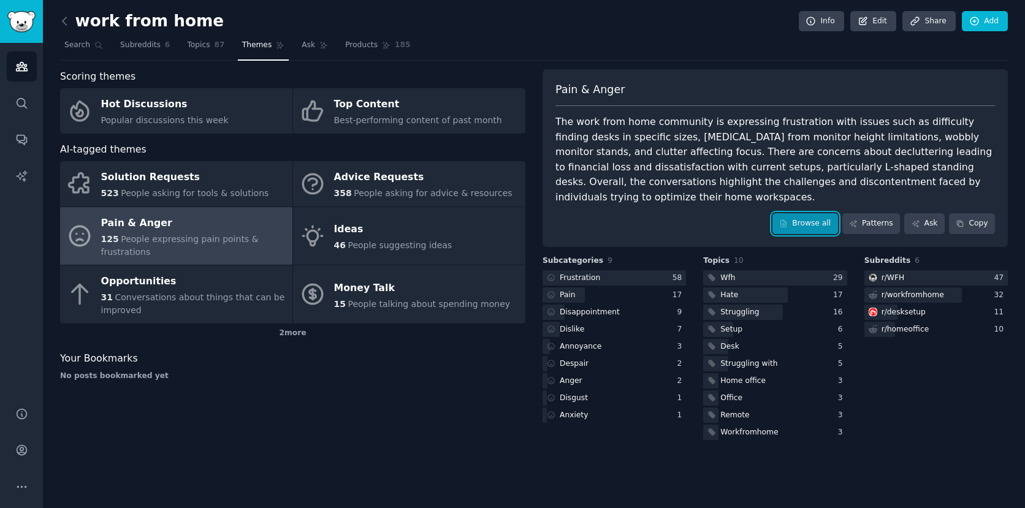
click at [825, 213] on link "Browse all" at bounding box center [805, 223] width 66 height 21
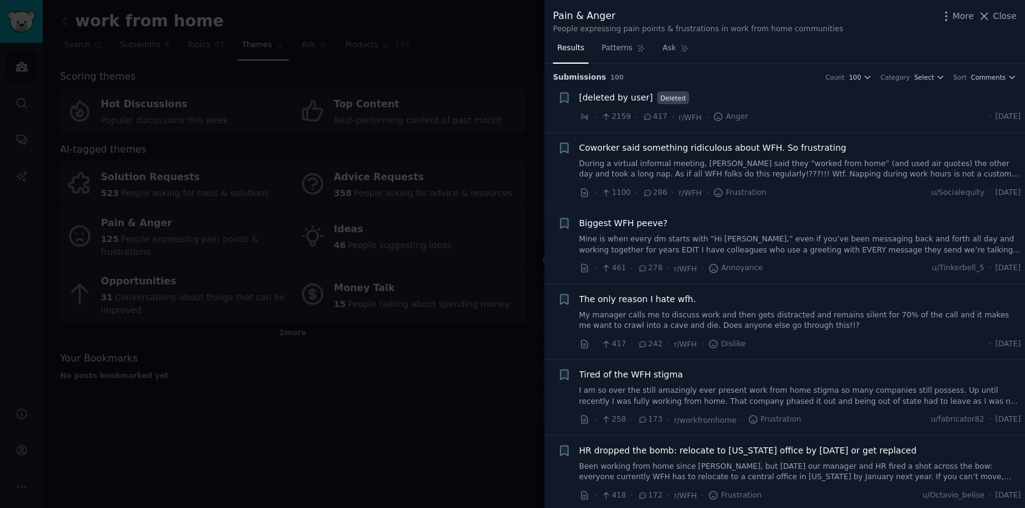
click at [695, 167] on link "During a virtual informal meeting, coworker said they “worked from home” (and u…" at bounding box center [800, 169] width 442 height 21
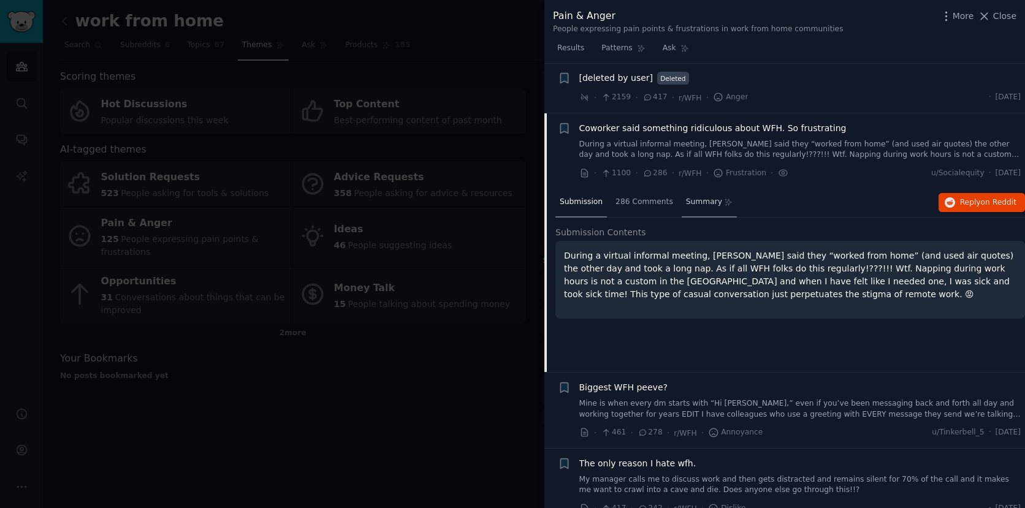
scroll to position [19, 0]
click at [713, 129] on span "Coworker said something ridiculous about WFH. So frustrating" at bounding box center [712, 129] width 267 height 13
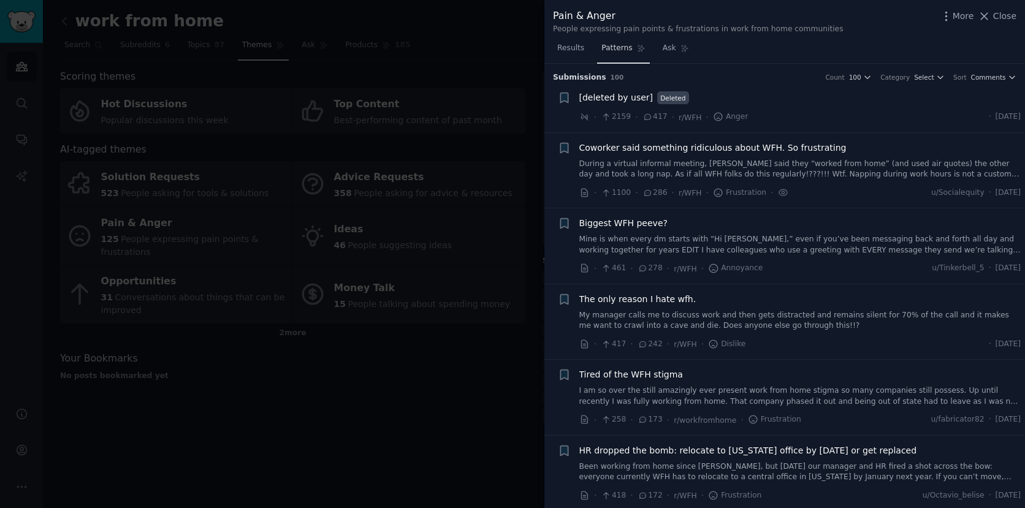
click at [626, 50] on span "Patterns" at bounding box center [616, 48] width 31 height 11
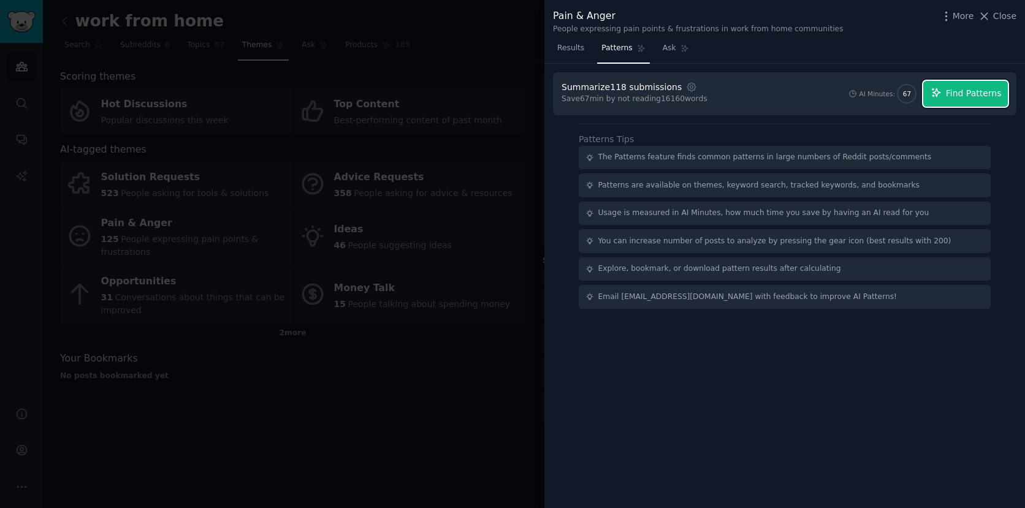
click at [956, 99] on span "Find Patterns" at bounding box center [974, 93] width 56 height 13
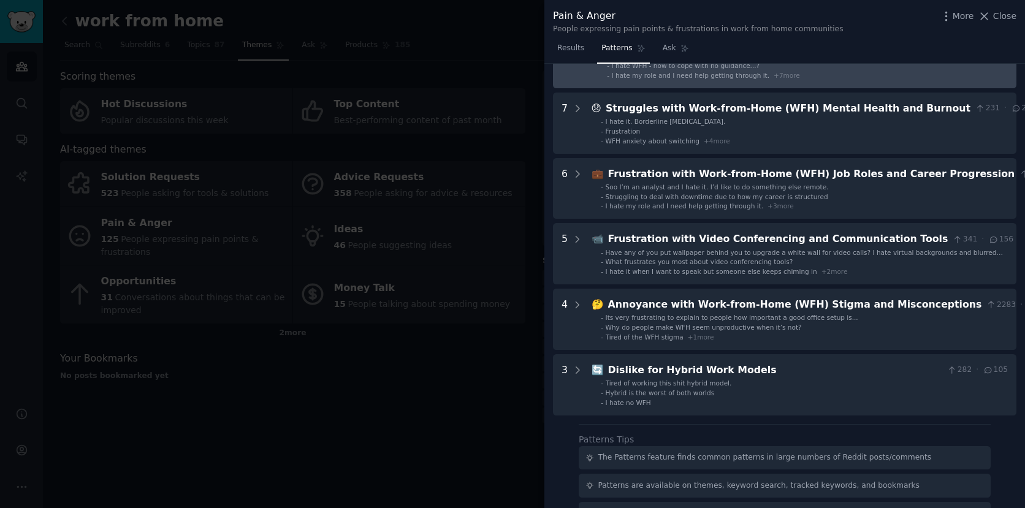
scroll to position [224, 0]
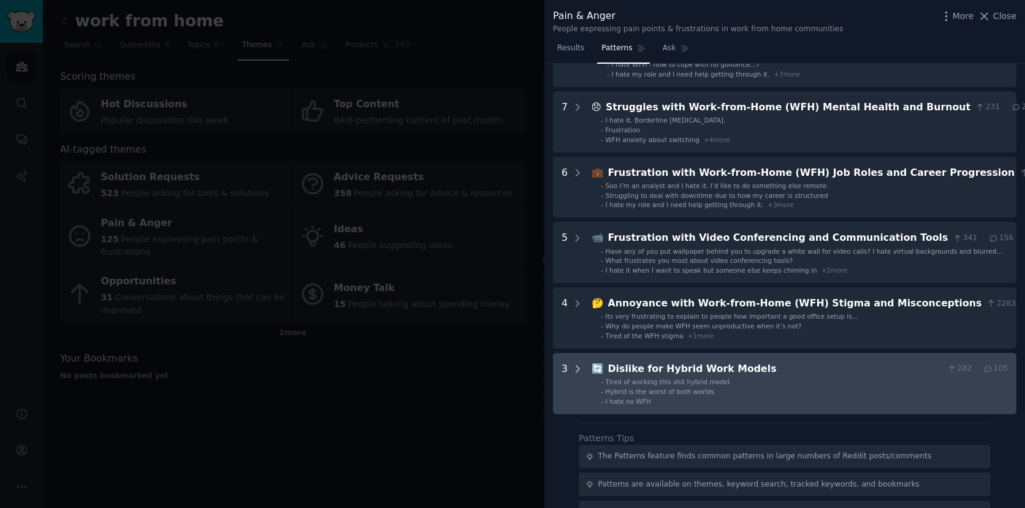
click at [574, 368] on icon at bounding box center [577, 368] width 11 height 11
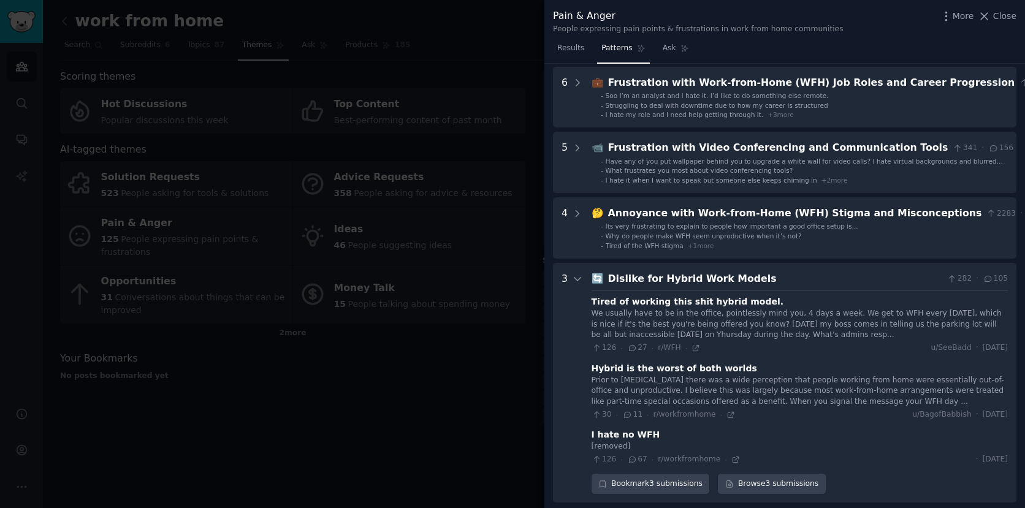
scroll to position [309, 0]
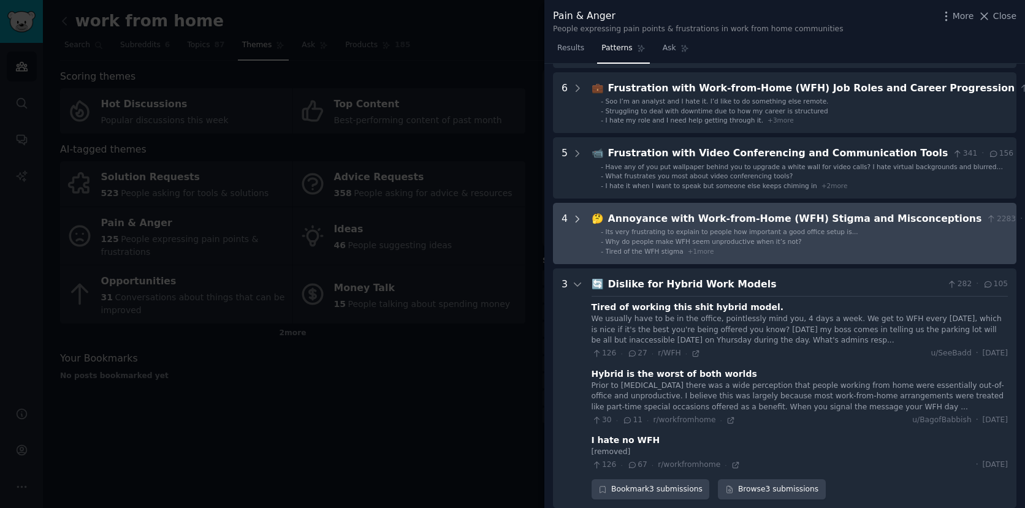
click at [576, 216] on icon at bounding box center [577, 219] width 3 height 6
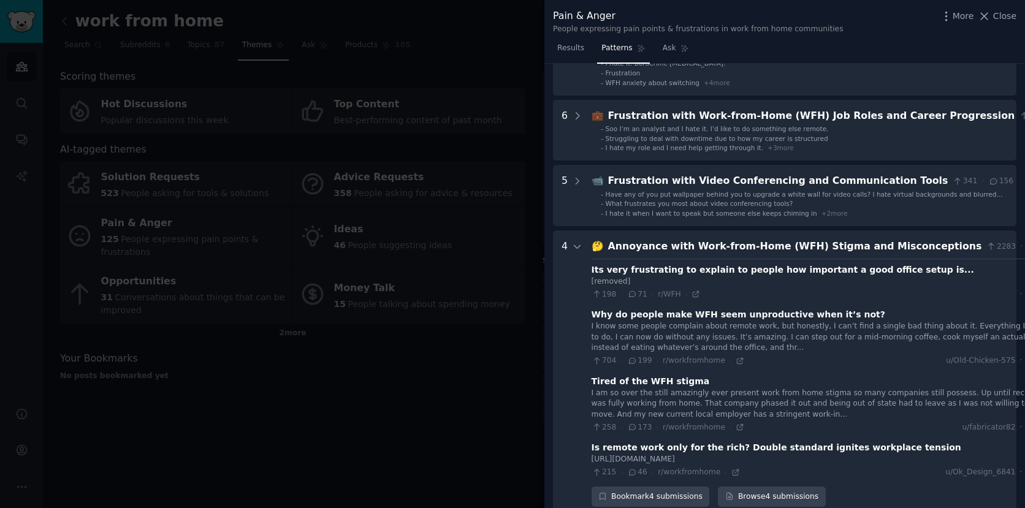
scroll to position [272, 0]
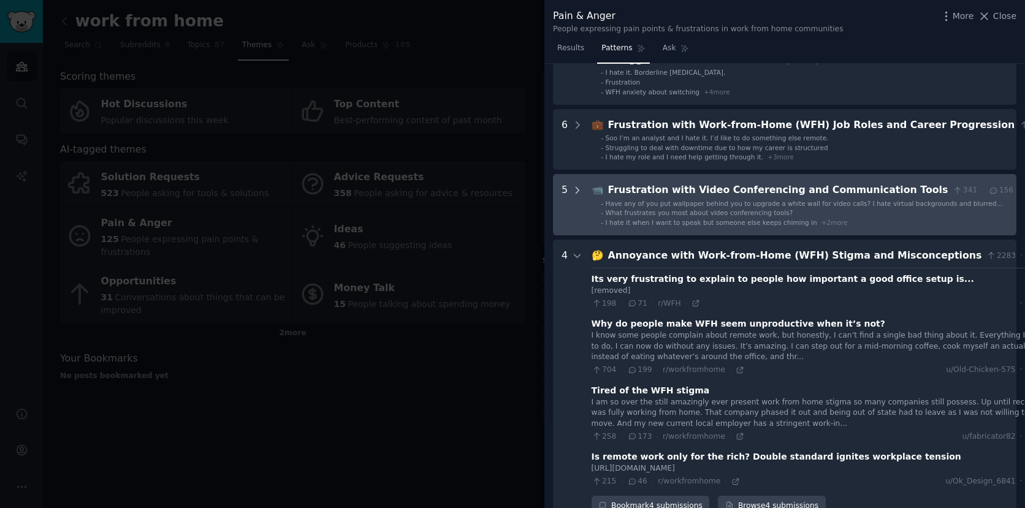
click at [578, 190] on icon at bounding box center [577, 190] width 3 height 6
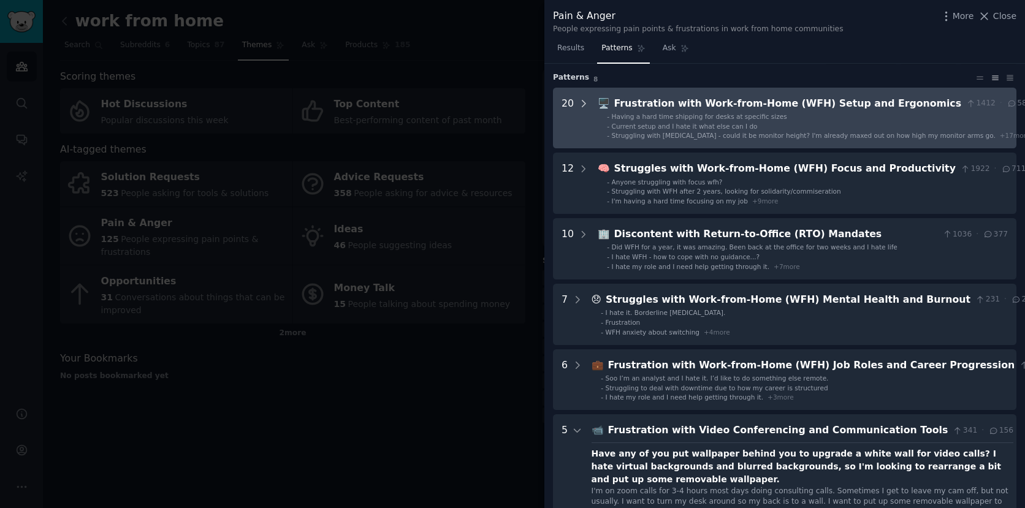
scroll to position [0, 0]
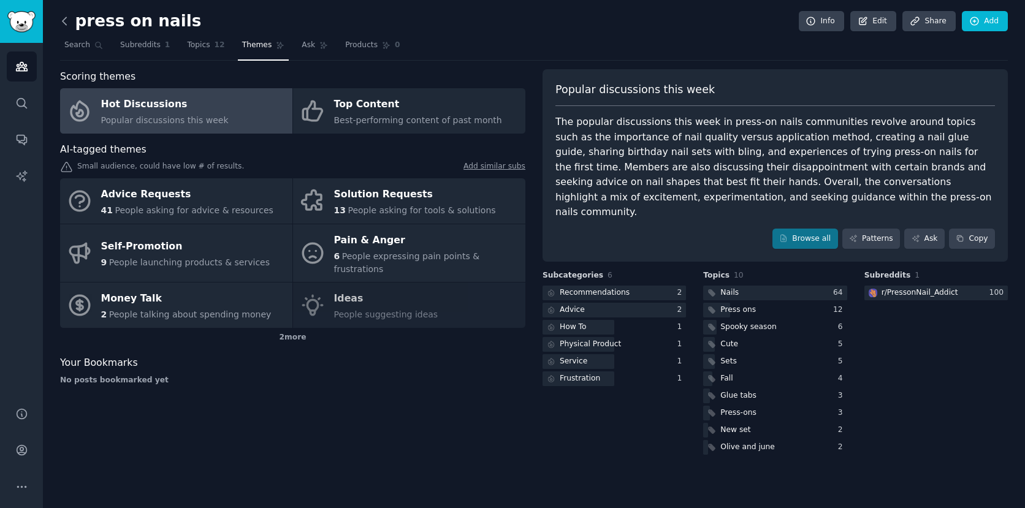
click at [66, 22] on icon at bounding box center [64, 21] width 13 height 13
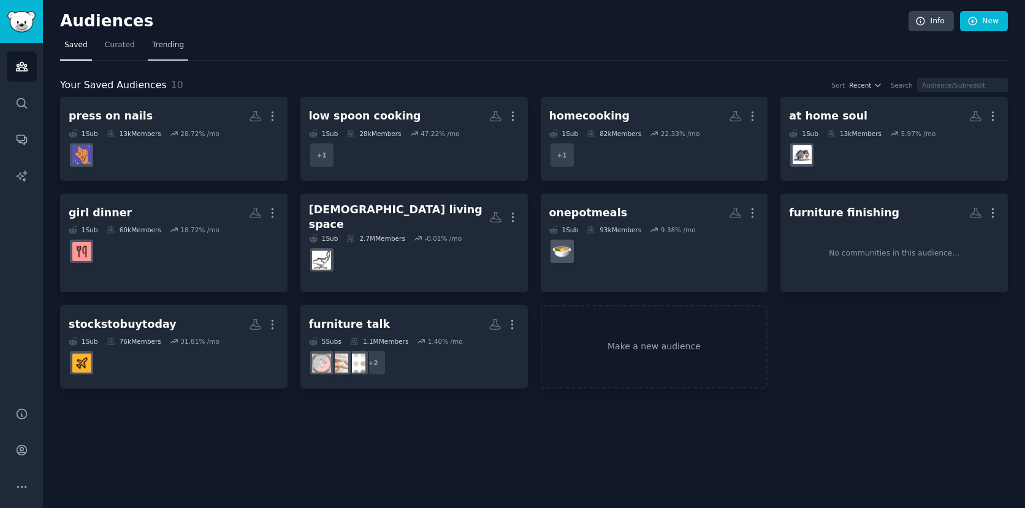
click at [148, 43] on link "Trending" at bounding box center [168, 48] width 40 height 25
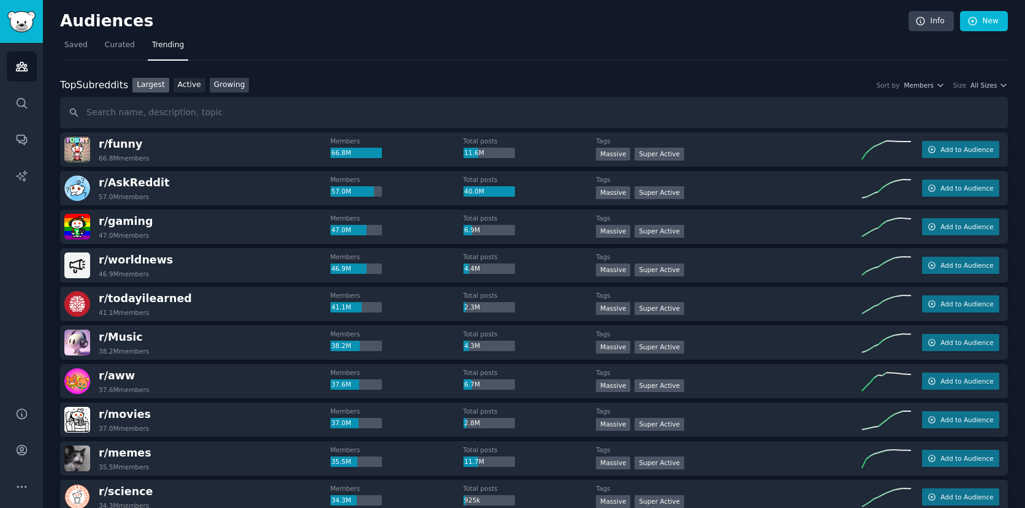
click at [223, 82] on link "Growing" at bounding box center [230, 85] width 40 height 15
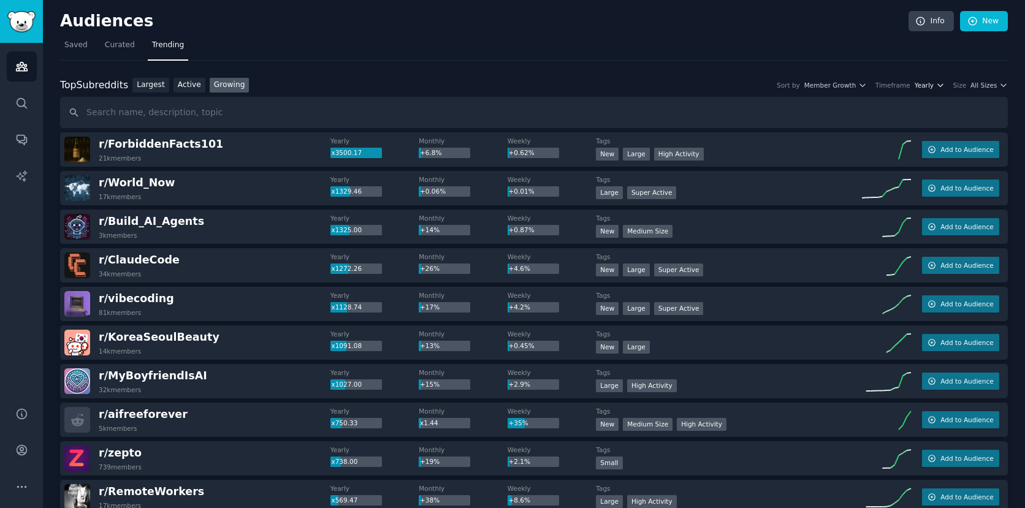
click at [929, 86] on span "Yearly" at bounding box center [923, 85] width 19 height 9
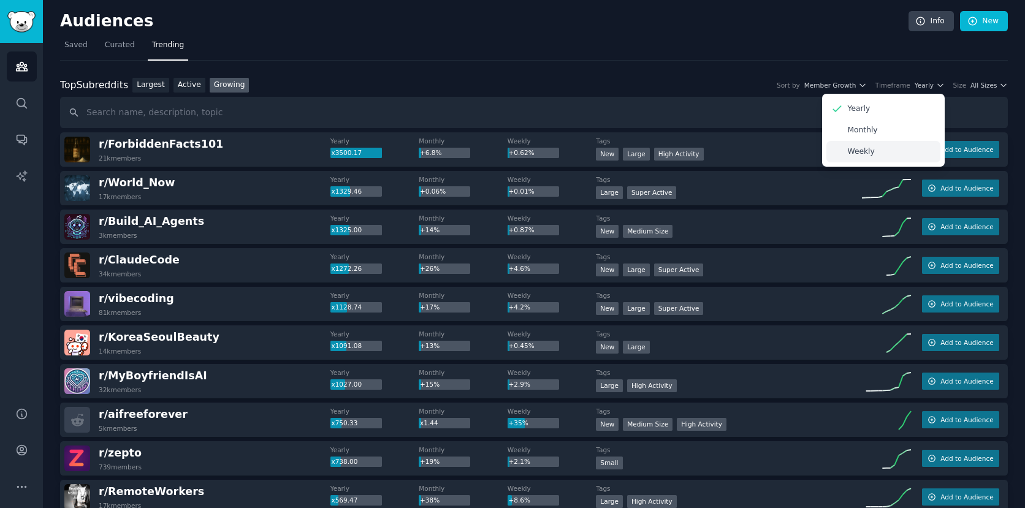
click at [910, 151] on div "Weekly" at bounding box center [883, 151] width 114 height 21
